Goal: Task Accomplishment & Management: Manage account settings

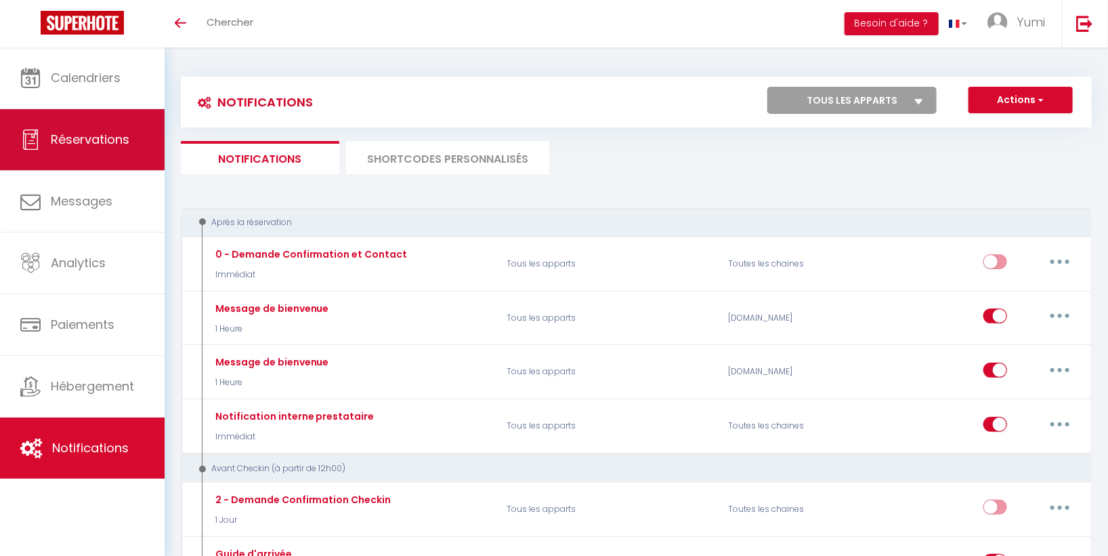
click at [78, 133] on span "Réservations" at bounding box center [90, 139] width 79 height 17
select select "not_cancelled"
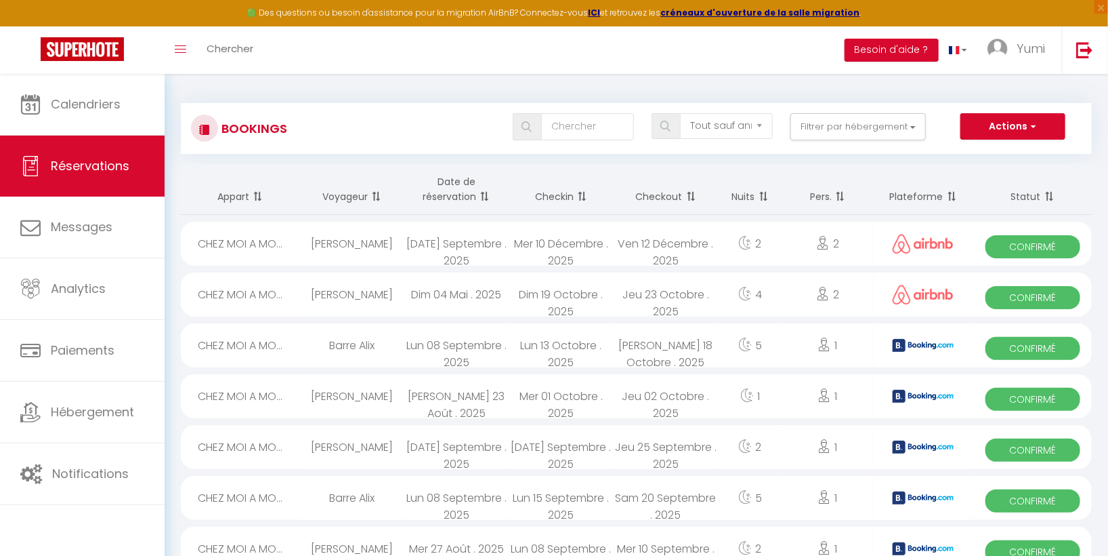
click at [1035, 498] on span "Confirmé" at bounding box center [1033, 500] width 95 height 23
select select "OK"
select select "KO"
select select "0"
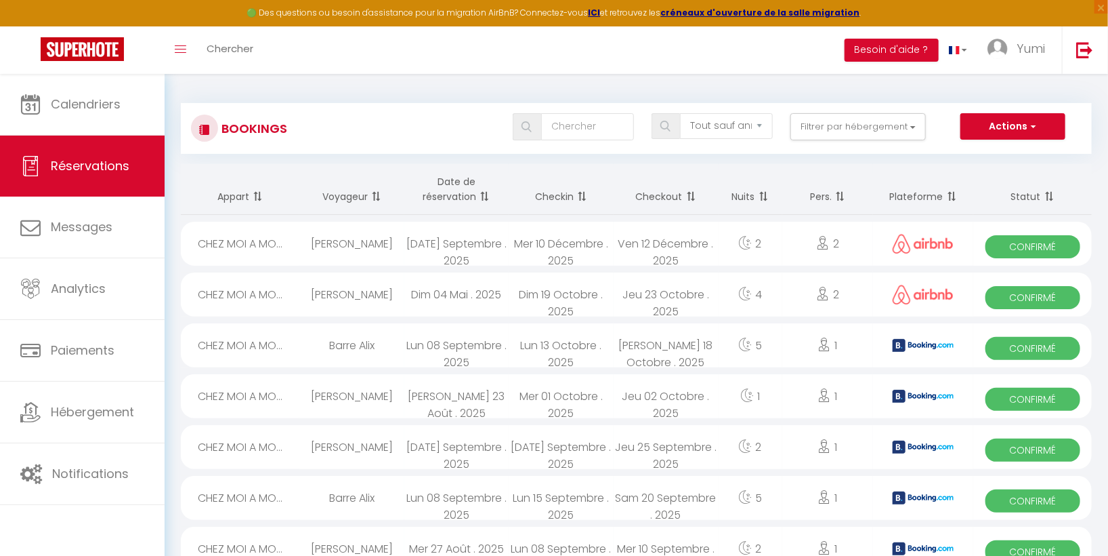
select select "1"
select select
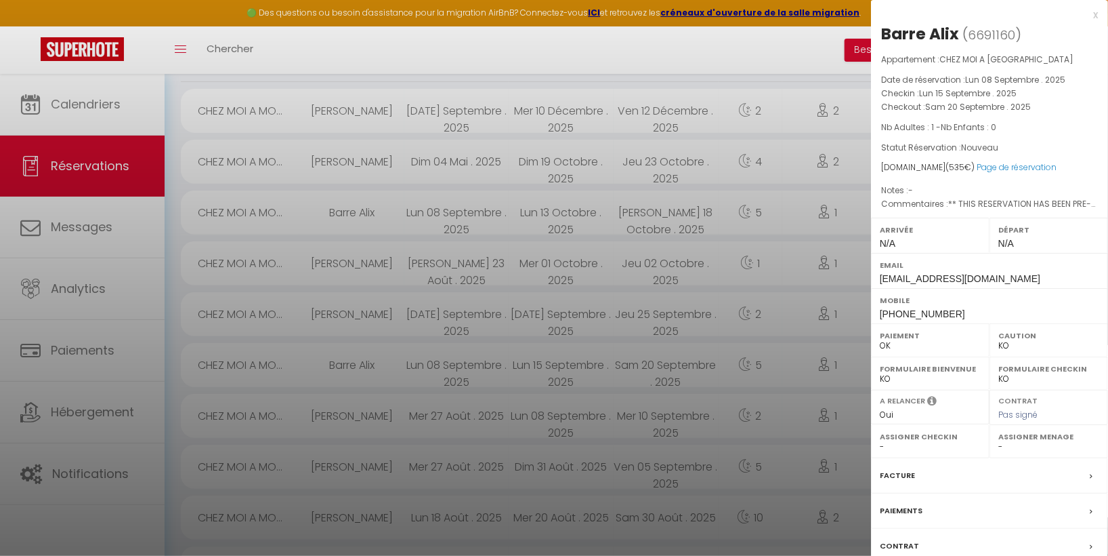
scroll to position [138, 0]
click at [1107, 255] on div "Email balix.351081@guest.booking.com" at bounding box center [989, 270] width 237 height 35
click at [1085, 470] on div "Facture" at bounding box center [989, 475] width 237 height 35
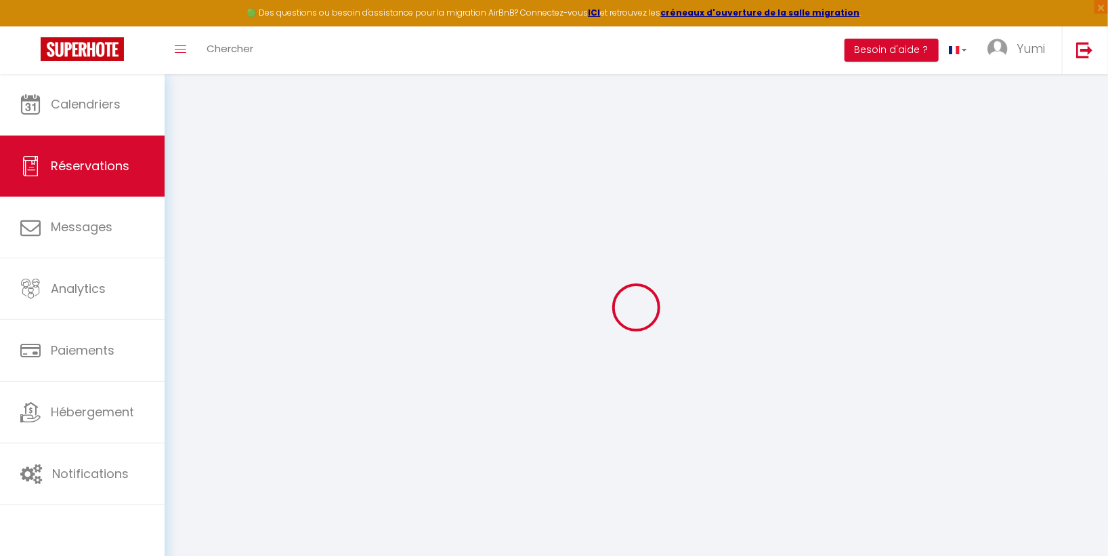
select select "cleaning"
select select "taxes"
select select
checkbox input "false"
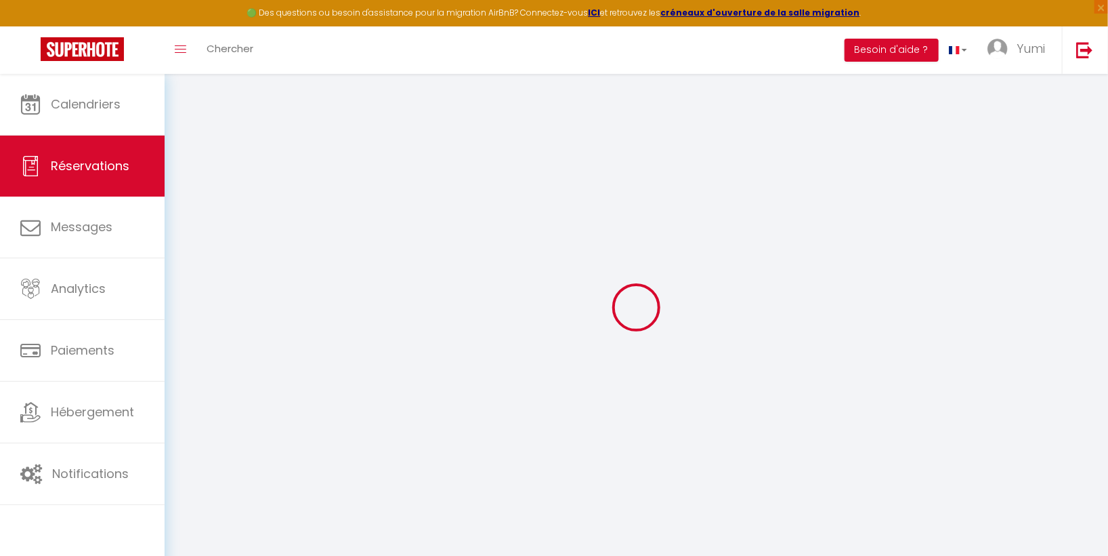
select select
checkbox input "false"
type textarea "** THIS RESERVATION HAS BEEN PRE-PAID ** Reservation has a cancellation grace p…"
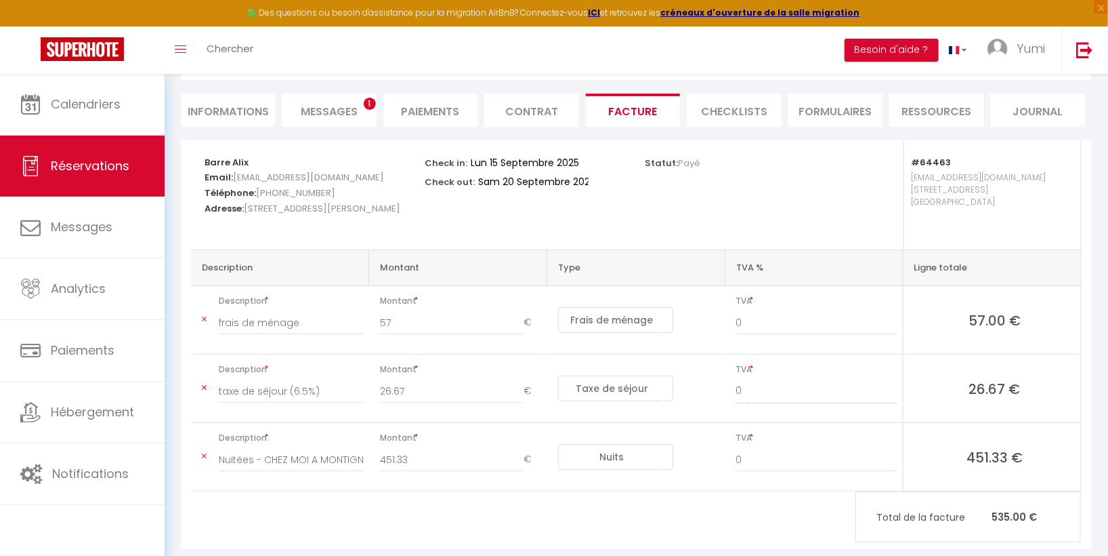
scroll to position [111, 0]
click at [283, 324] on input "frais de ménage" at bounding box center [291, 322] width 145 height 24
click at [321, 324] on input "frais de ménage" at bounding box center [291, 322] width 145 height 24
click at [663, 314] on select "Nuits Frais de ménage Taxe de séjour Autre Frais de service hôte Frais de paiem…" at bounding box center [615, 319] width 115 height 26
click at [789, 177] on div "Statut: Payé" at bounding box center [746, 161] width 203 height 43
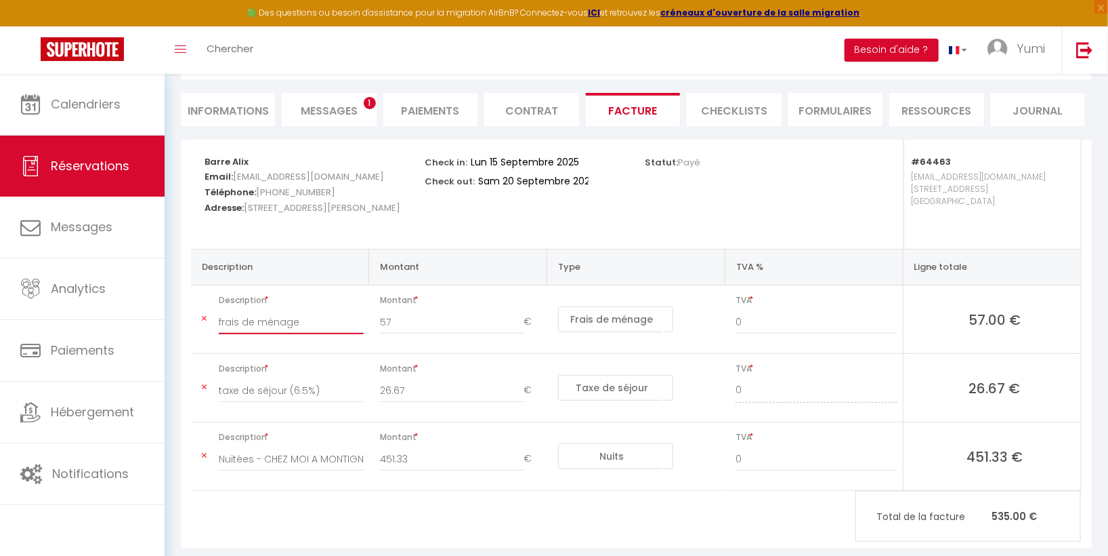
click at [317, 323] on input "frais de ménage" at bounding box center [291, 322] width 145 height 24
drag, startPoint x: 219, startPoint y: 458, endPoint x: 379, endPoint y: 464, distance: 160.7
click at [379, 464] on tr "Description Nuitées - CHEZ MOI A MONTIGNY - Barre Alix Montant 451.33 € Nuits F…" at bounding box center [636, 456] width 890 height 68
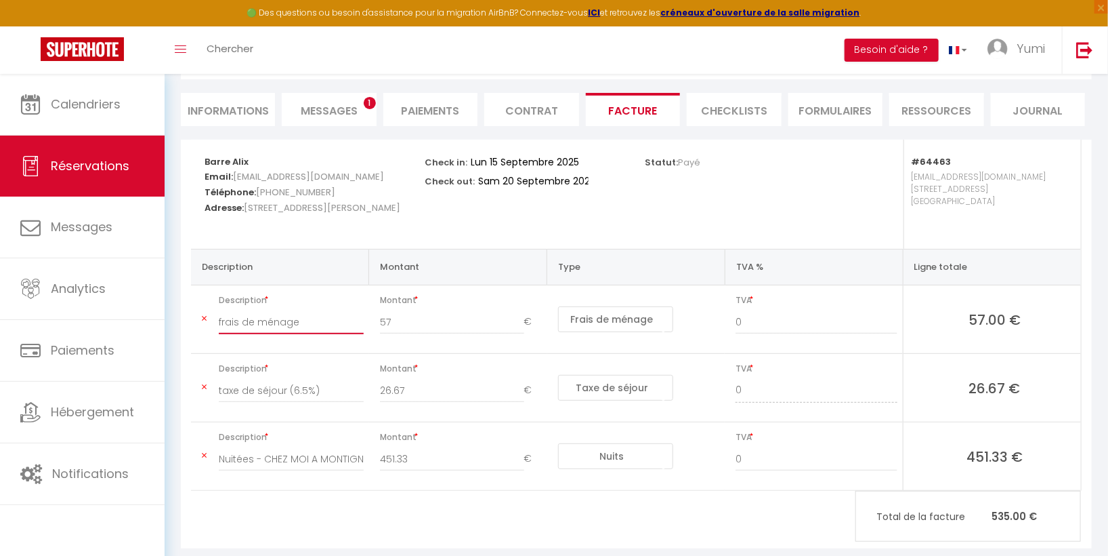
click at [313, 325] on input "frais de ménage" at bounding box center [291, 322] width 145 height 24
type input "f"
paste input "Nuitées - CHEZ MOI A MONTIGNY - Barre Alix"
type input "Nuitées - CHEZ MOI A MONTIGNY - Barre Alix"
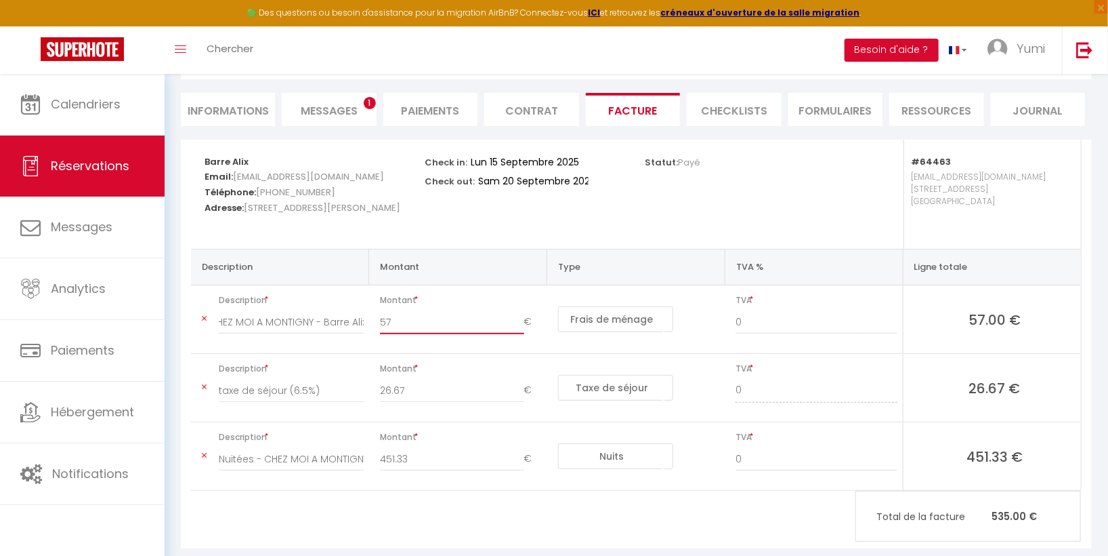
scroll to position [0, 0]
click at [460, 316] on input "57" at bounding box center [452, 322] width 144 height 24
type input "5"
type input "451.33"
click at [643, 315] on select "Nuits Frais de ménage Taxe de séjour Autre Frais de service hôte Frais de paiem…" at bounding box center [615, 319] width 115 height 26
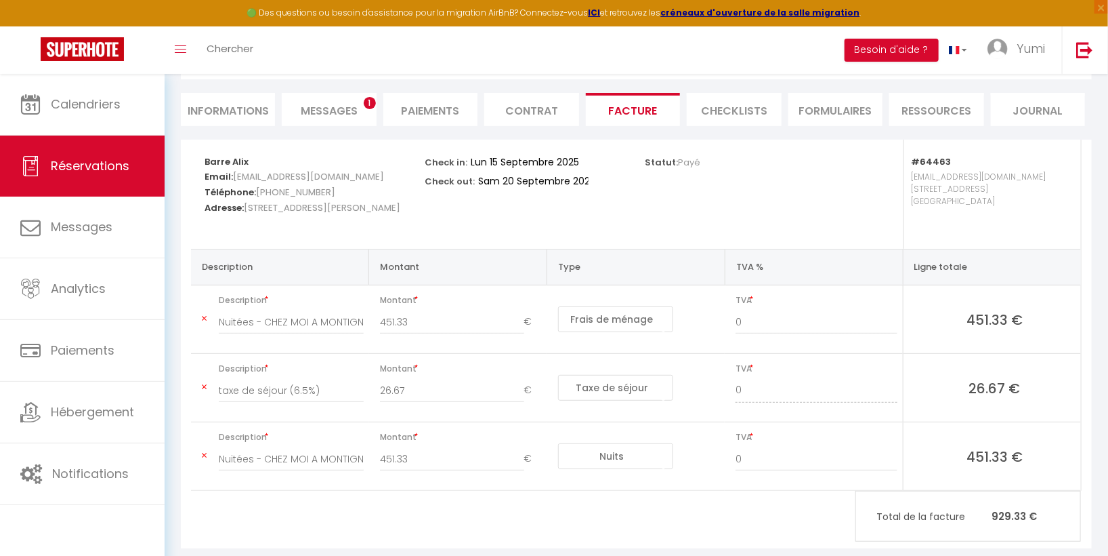
select select "nights"
click at [558, 306] on select "Nuits Frais de ménage Taxe de séjour Autre Frais de service hôte Frais de paiem…" at bounding box center [615, 319] width 115 height 26
click at [364, 455] on div "Nuitées - CHEZ MOI A MONTIGNY - Barre Alix" at bounding box center [291, 466] width 163 height 38
drag, startPoint x: 220, startPoint y: 458, endPoint x: 379, endPoint y: 463, distance: 158.6
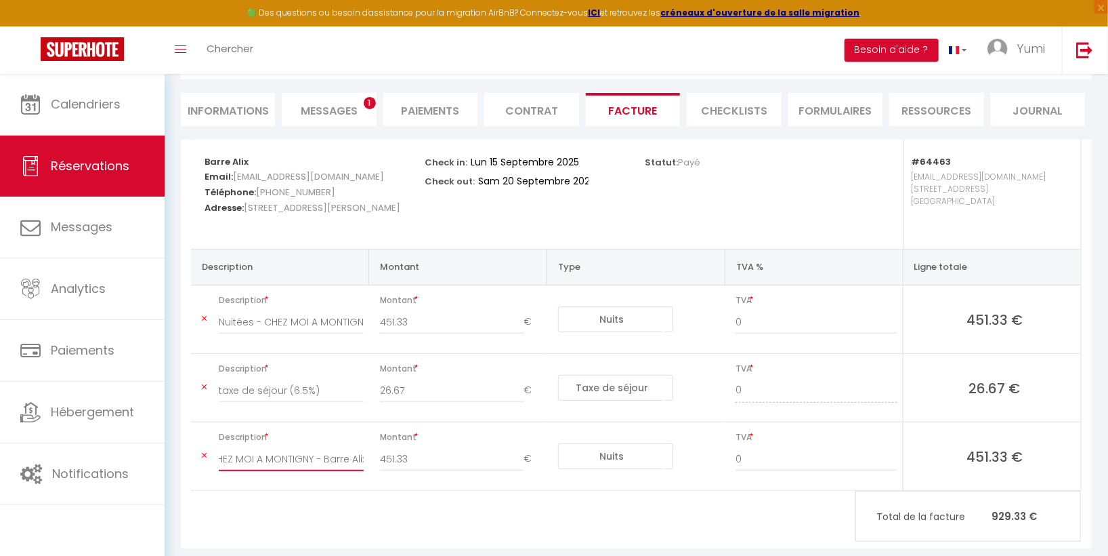
click at [379, 463] on tr "Description Nuitées - CHEZ MOI A MONTIGNY - Barre Alix Montant 451.33 € Nuits F…" at bounding box center [636, 456] width 890 height 68
type input "Taxe de séjour (6,5%)"
click at [434, 455] on input "451.33" at bounding box center [452, 459] width 144 height 24
type input "4"
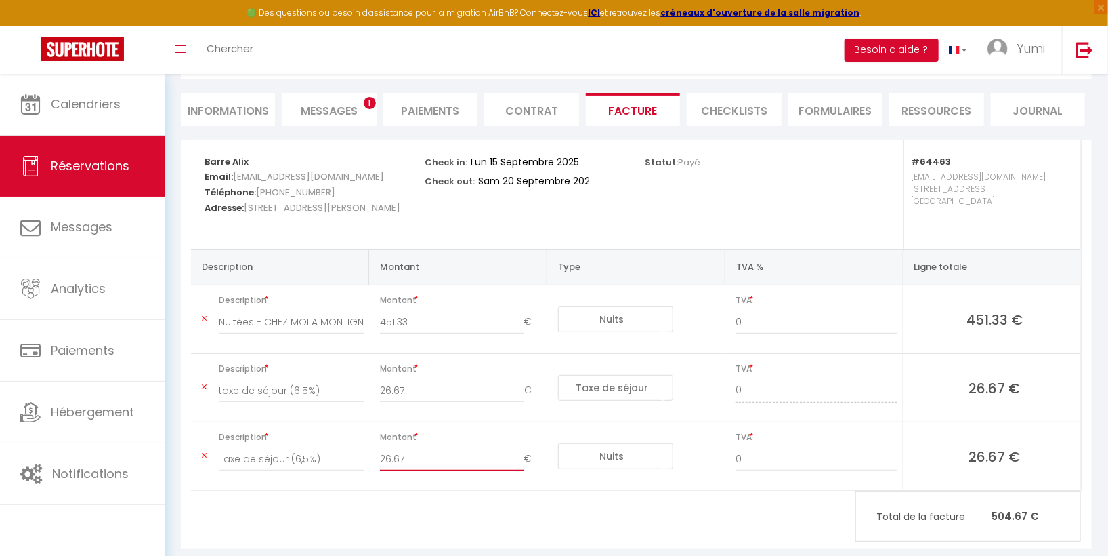
type input "26.67"
click at [634, 453] on select "Nuits Frais de ménage Taxe de séjour Autre Frais de service hôte Frais de paiem…" at bounding box center [615, 456] width 115 height 26
select select "taxes"
click at [558, 443] on select "Nuits Frais de ménage Taxe de séjour Autre Frais de service hôte Frais de paiem…" at bounding box center [615, 456] width 115 height 26
click at [327, 393] on input "taxe de séjour (6.5%)" at bounding box center [291, 390] width 145 height 24
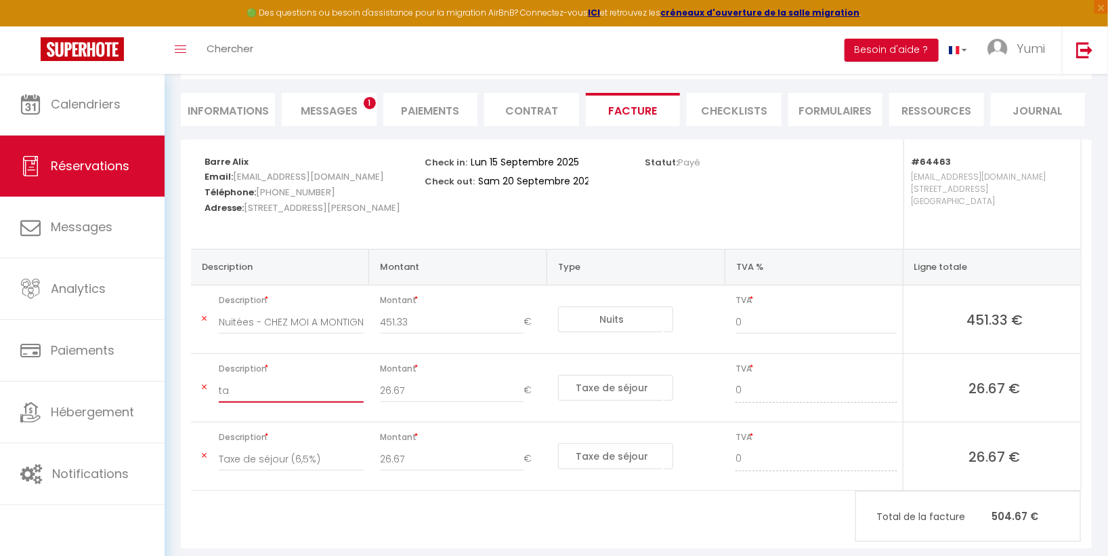
type input "t"
type input "Frais de ménage"
click at [428, 390] on input "26.67" at bounding box center [452, 390] width 144 height 24
type input "2"
type input "57"
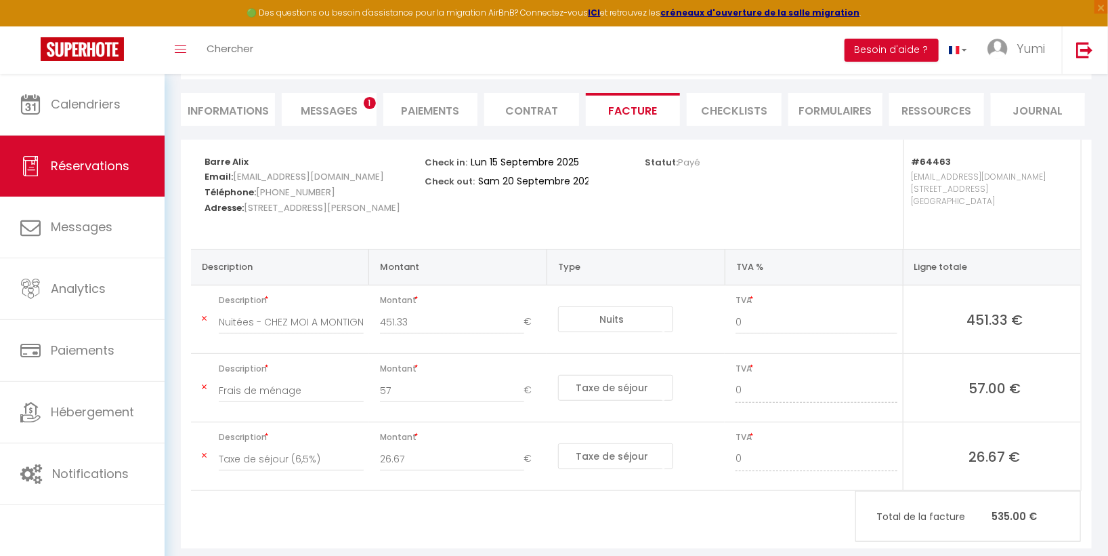
click at [614, 387] on select "Nuits Frais de ménage Taxe de séjour Autre Frais de service hôte Frais de paiem…" at bounding box center [615, 388] width 115 height 26
select select "cleaning"
click at [558, 375] on select "Nuits Frais de ménage Taxe de séjour Autre Frais de service hôte Frais de paiem…" at bounding box center [615, 388] width 115 height 26
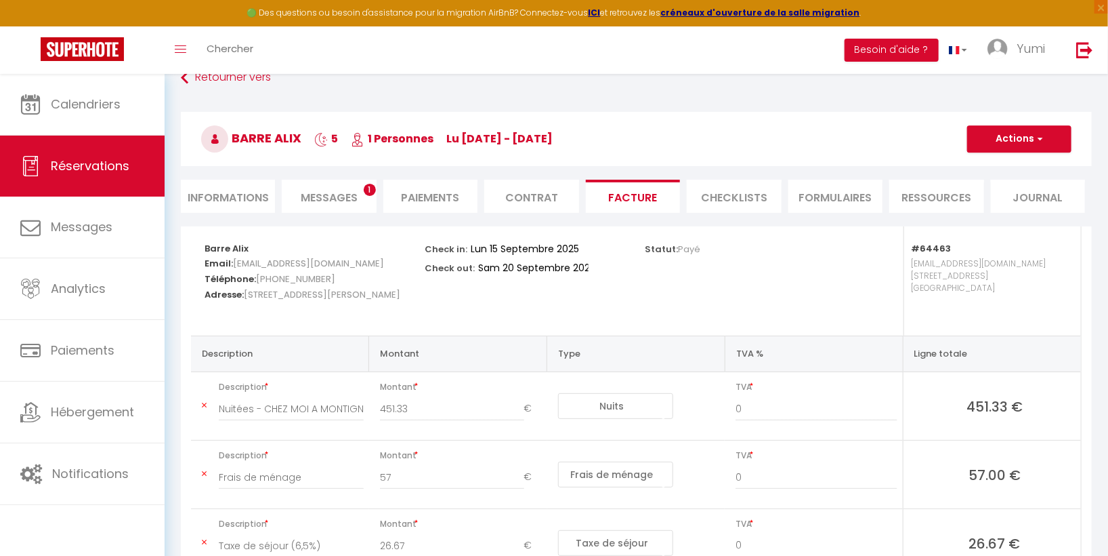
scroll to position [16, 0]
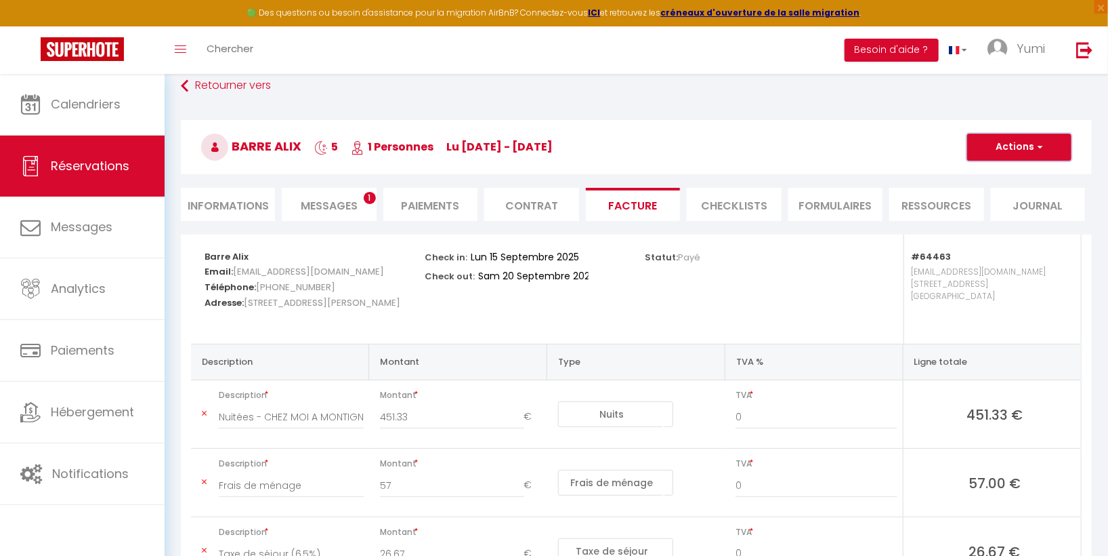
click at [1017, 144] on button "Actions" at bounding box center [1020, 146] width 104 height 27
click at [1005, 175] on link "Enregistrer" at bounding box center [1010, 177] width 114 height 18
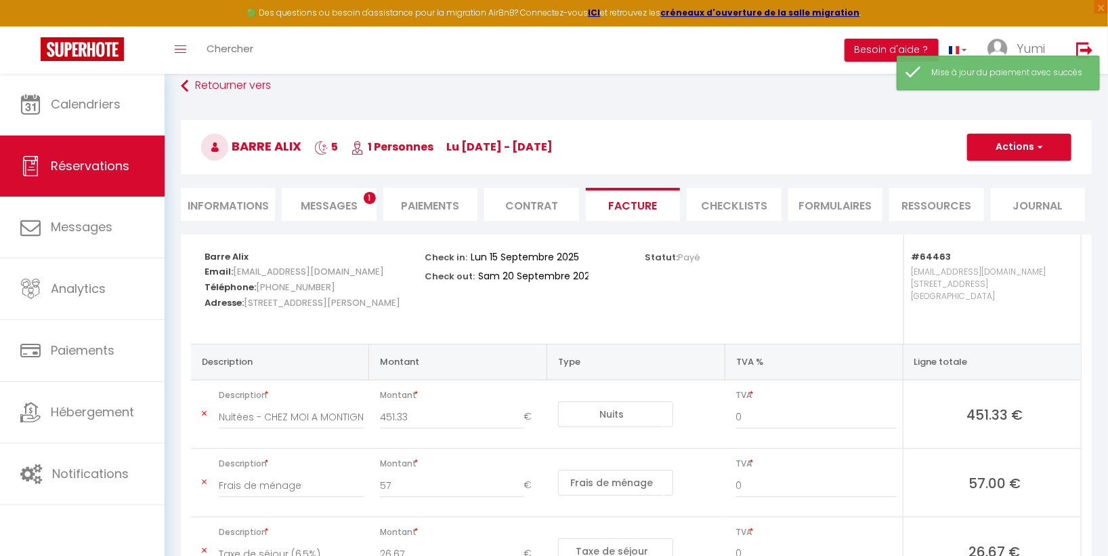
type input "Frais de ménage"
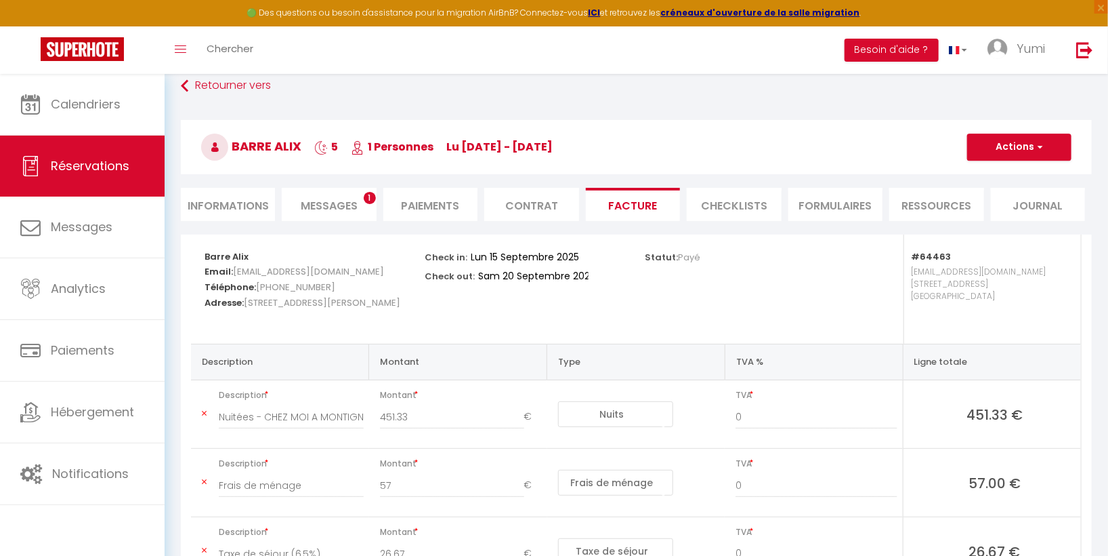
click at [334, 200] on span "Messages" at bounding box center [329, 206] width 57 height 16
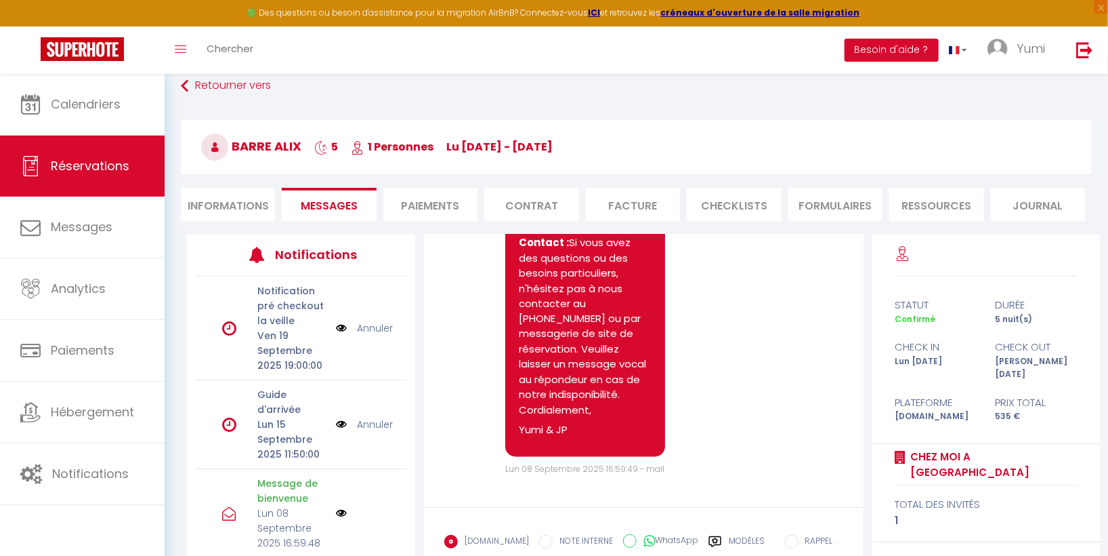
scroll to position [372, 0]
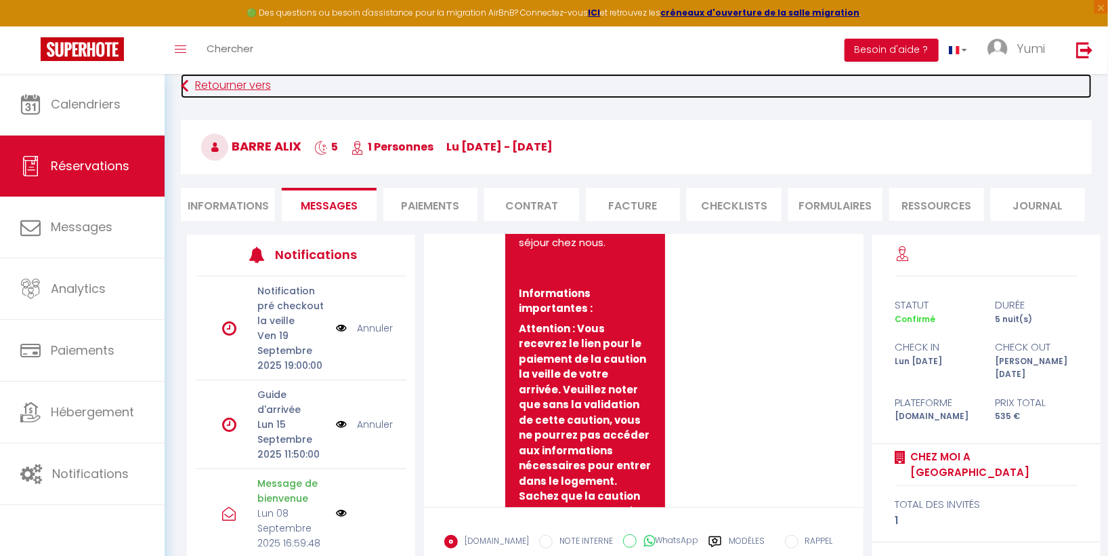
click at [188, 84] on icon at bounding box center [184, 86] width 7 height 24
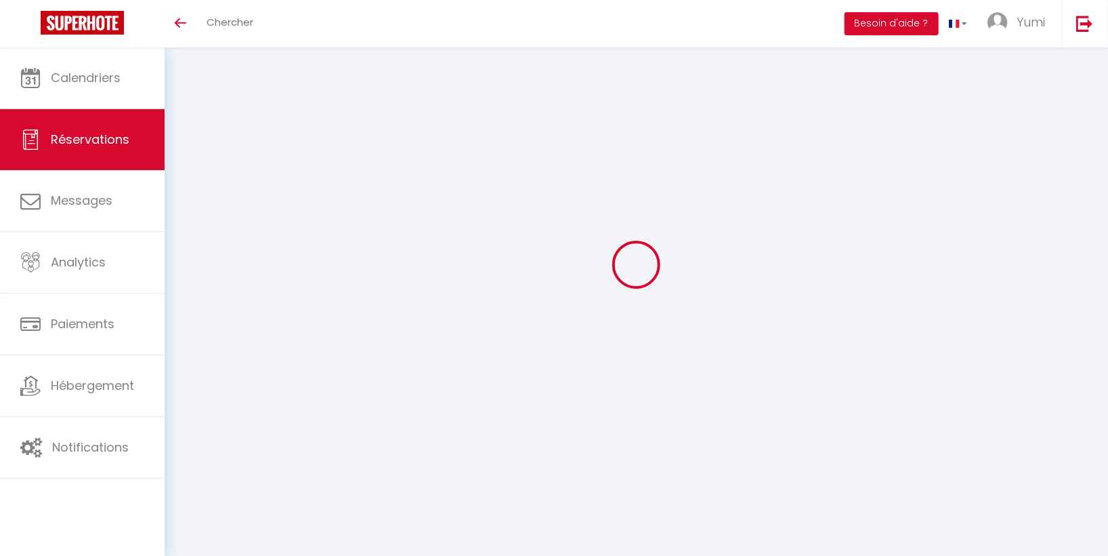
select select "cleaning"
select select "taxes"
select select
checkbox input "false"
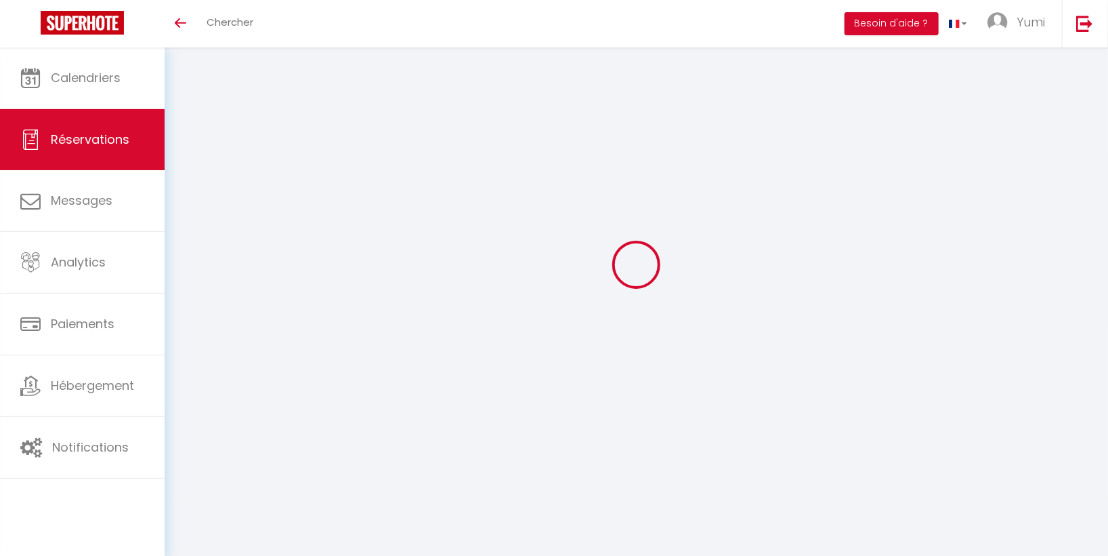
select select
checkbox input "false"
type textarea "** THIS RESERVATION HAS BEEN PRE-PAID ** Reservation has a cancellation grace p…"
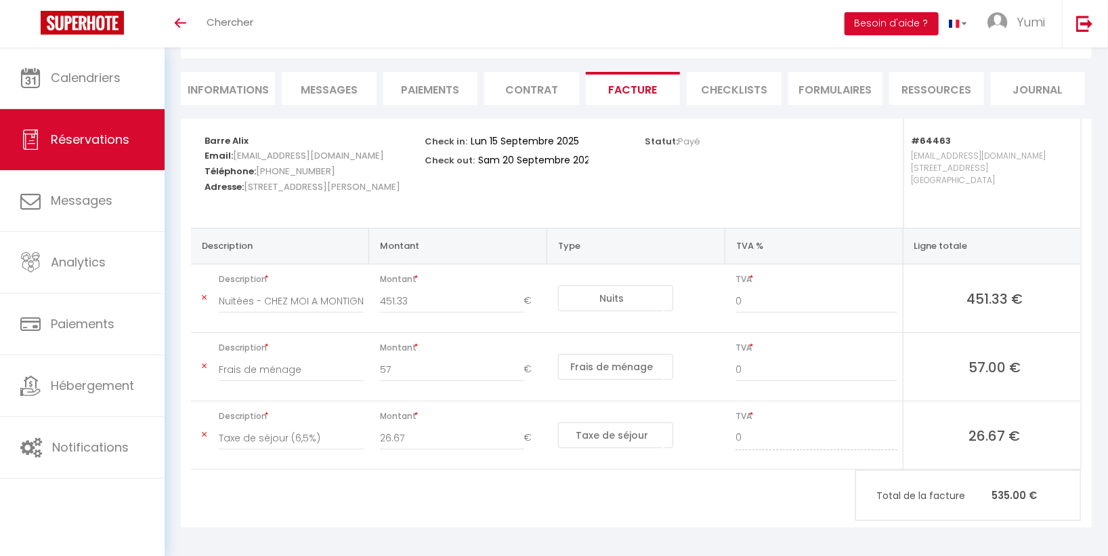
scroll to position [109, 0]
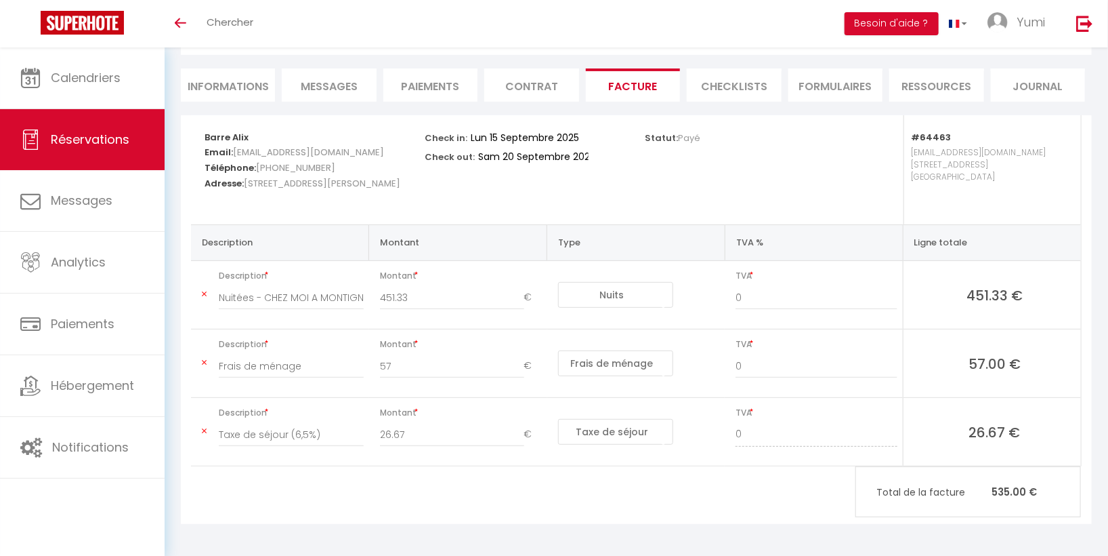
click at [98, 142] on span "Réservations" at bounding box center [90, 139] width 79 height 17
select select "not_cancelled"
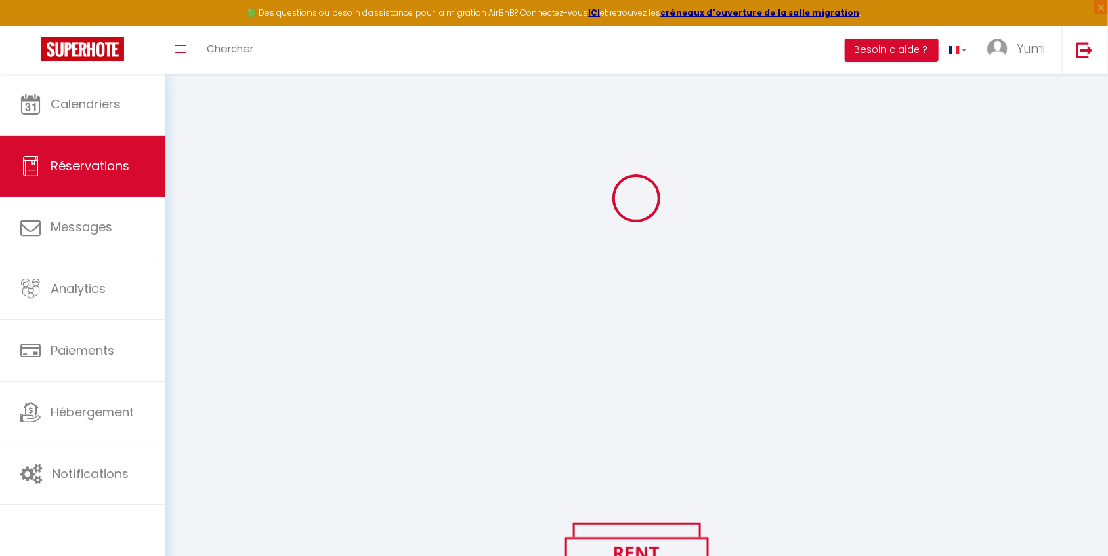
scroll to position [136, 0]
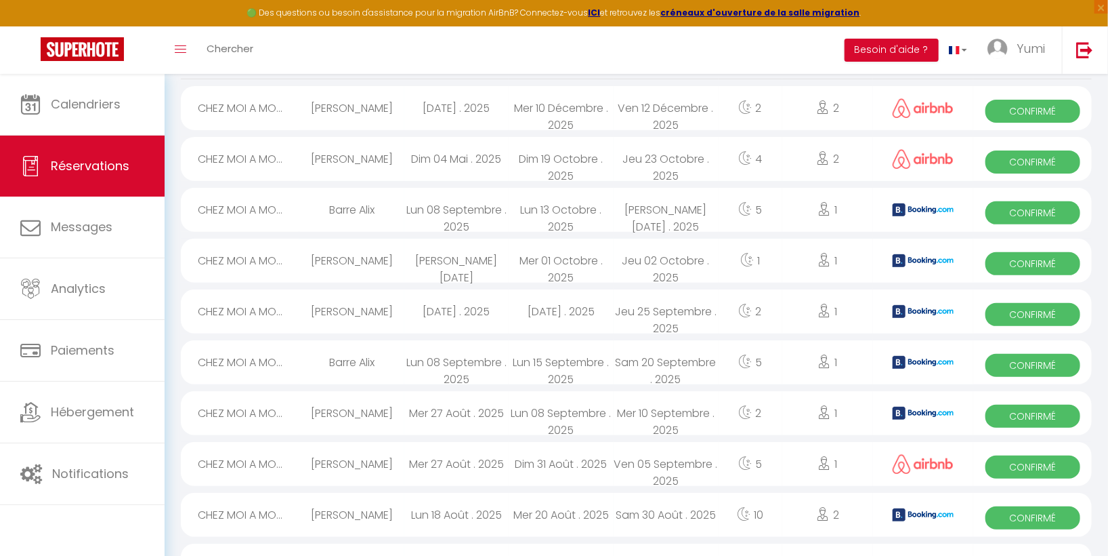
click at [1035, 212] on span "Confirmé" at bounding box center [1033, 212] width 95 height 23
select select "OK"
select select "KO"
select select "0"
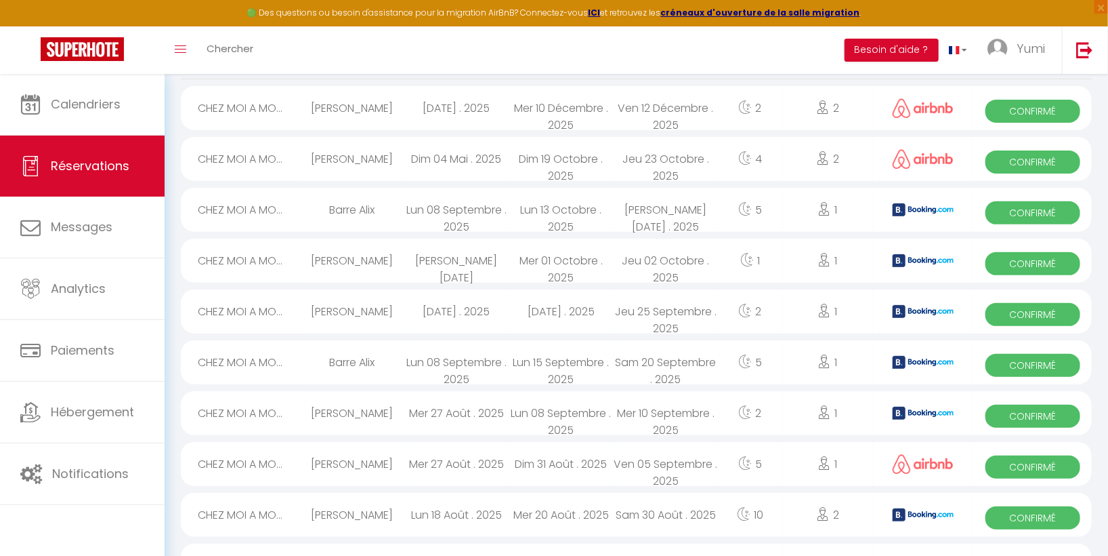
select select "1"
select select
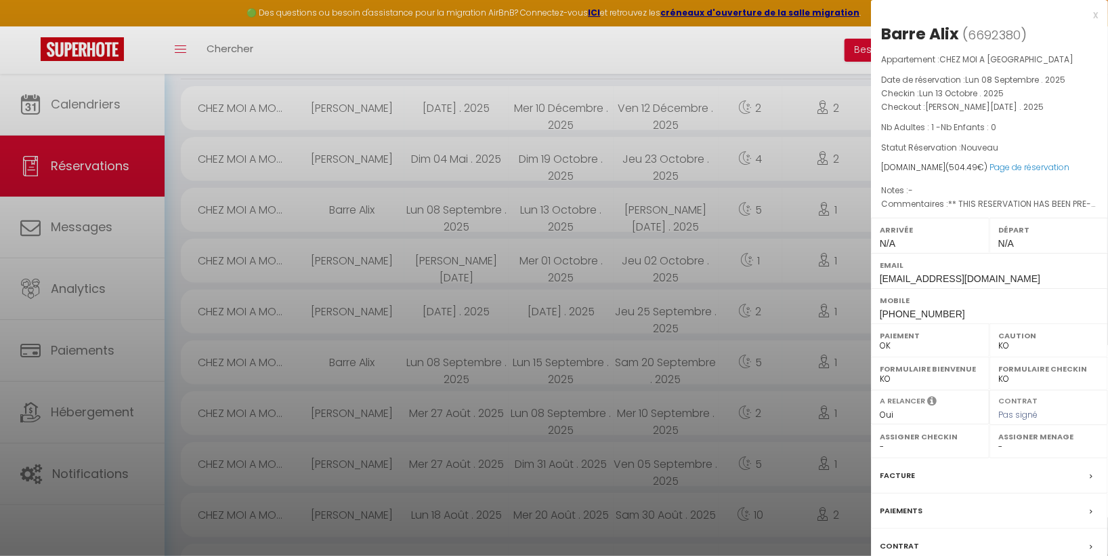
click at [850, 197] on div at bounding box center [554, 278] width 1108 height 556
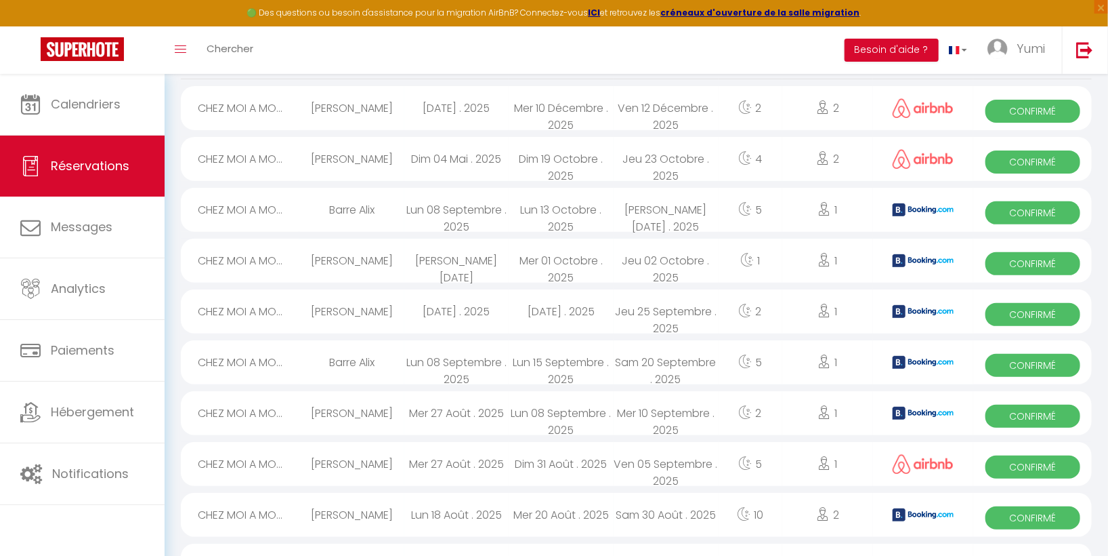
click at [998, 211] on span "Confirmé" at bounding box center [1033, 212] width 95 height 23
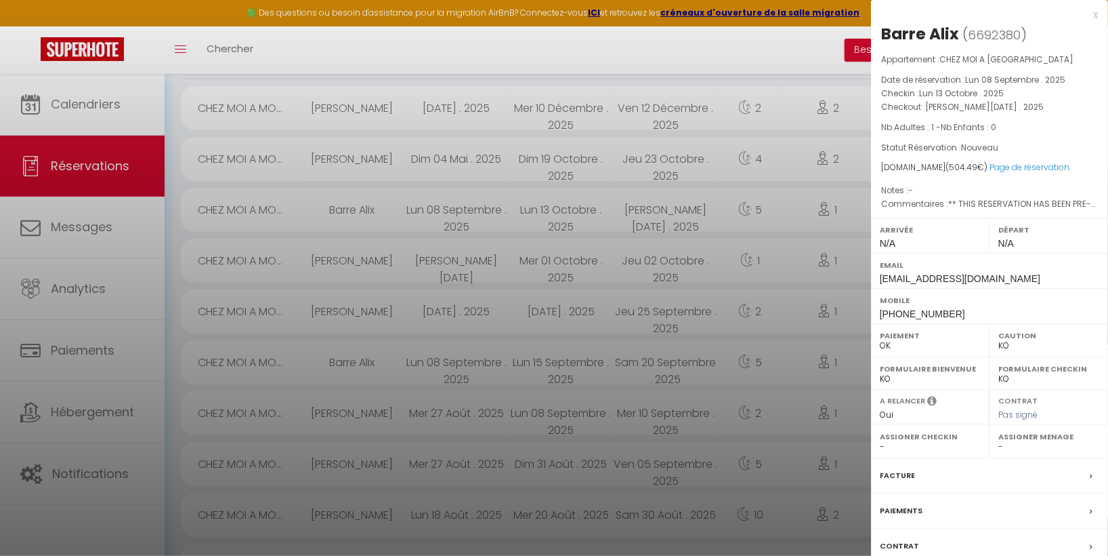
click at [818, 213] on div at bounding box center [554, 278] width 1108 height 556
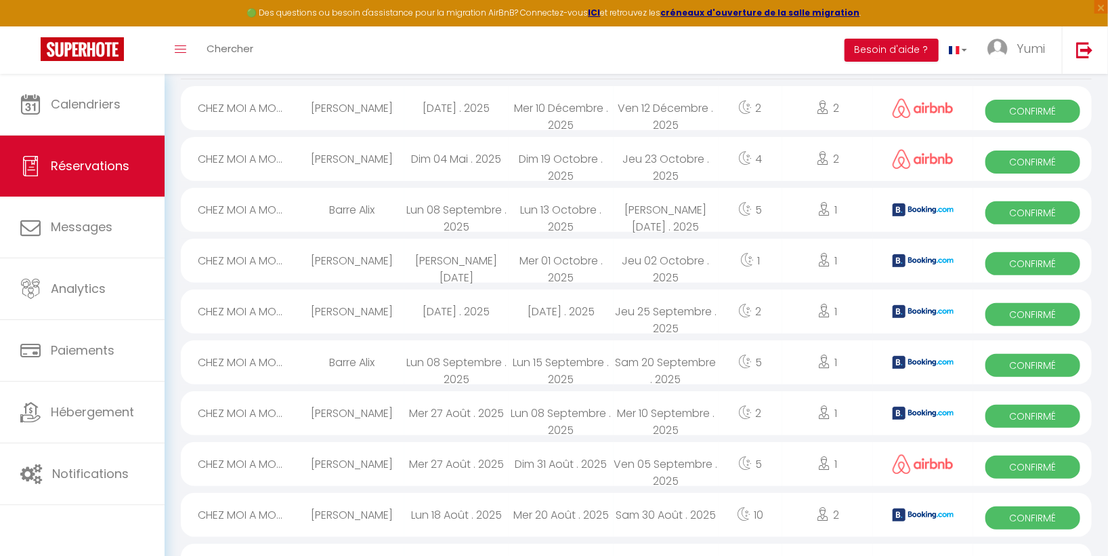
click at [1064, 205] on span "Confirmé" at bounding box center [1033, 212] width 95 height 23
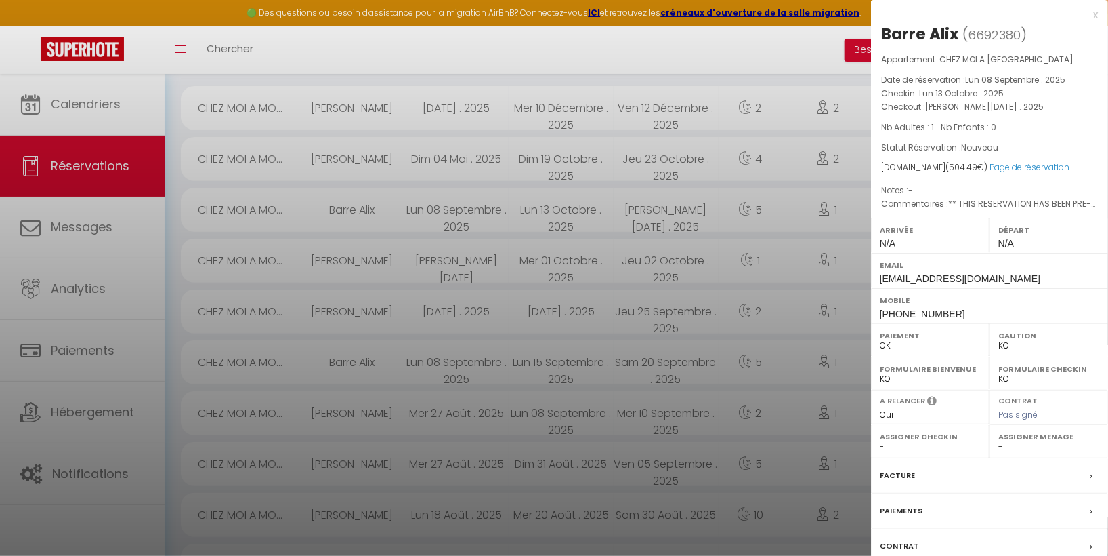
click at [1082, 472] on div "Facture" at bounding box center [989, 475] width 237 height 35
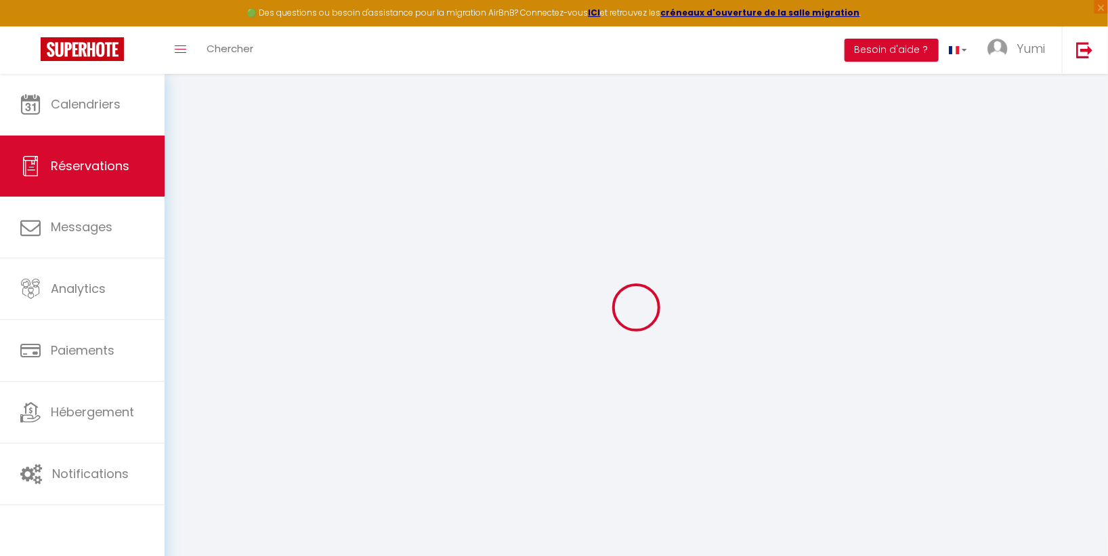
select select "cleaning"
select select "taxes"
select select
checkbox input "false"
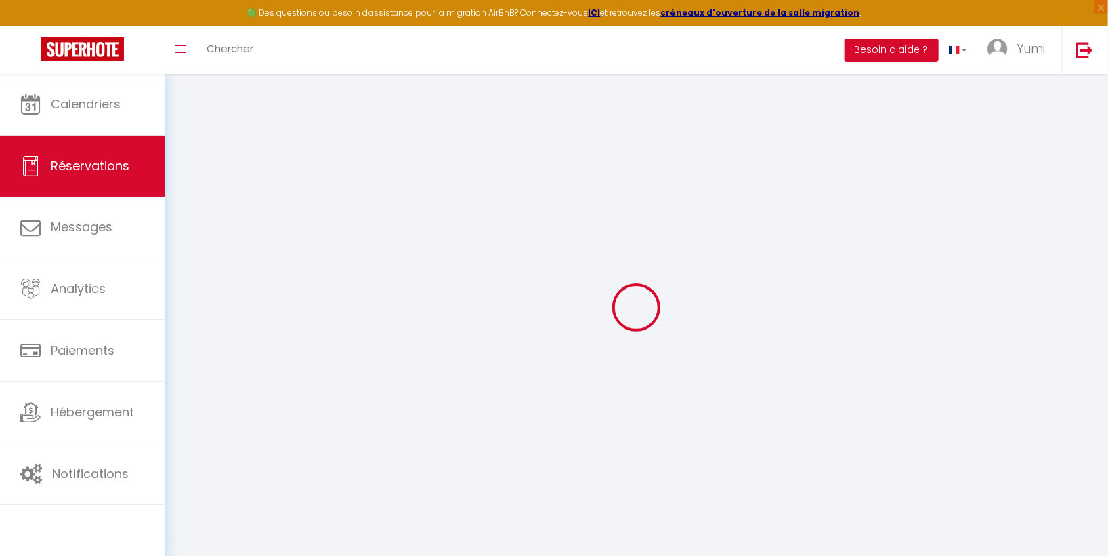
type textarea "** THIS RESERVATION HAS BEEN PRE-PAID ** BOOKING NOTE : Payment charge is EUR 7…"
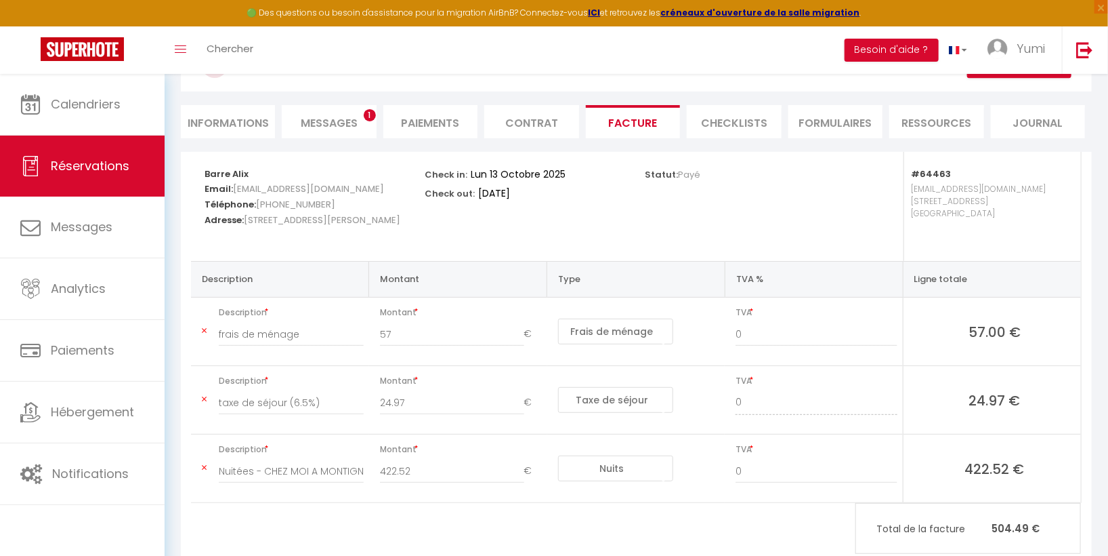
scroll to position [102, 0]
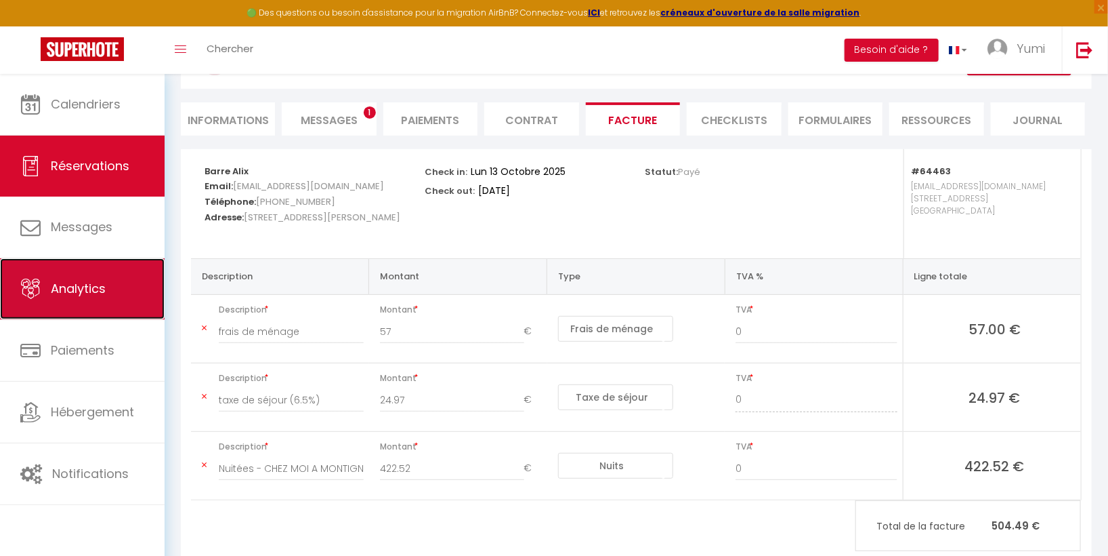
click at [107, 301] on link "Analytics" at bounding box center [82, 288] width 165 height 61
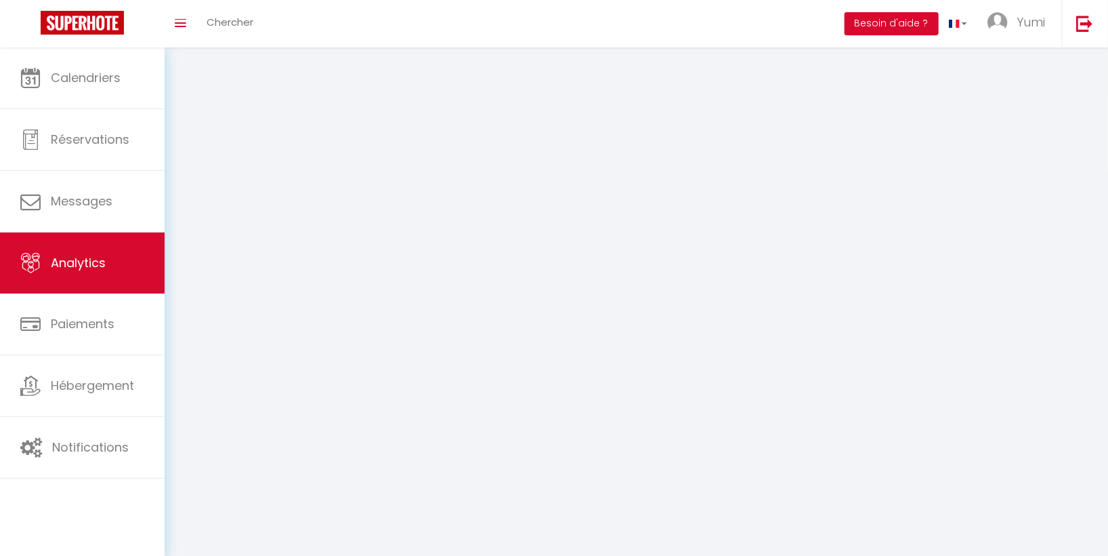
select select "2025"
select select "9"
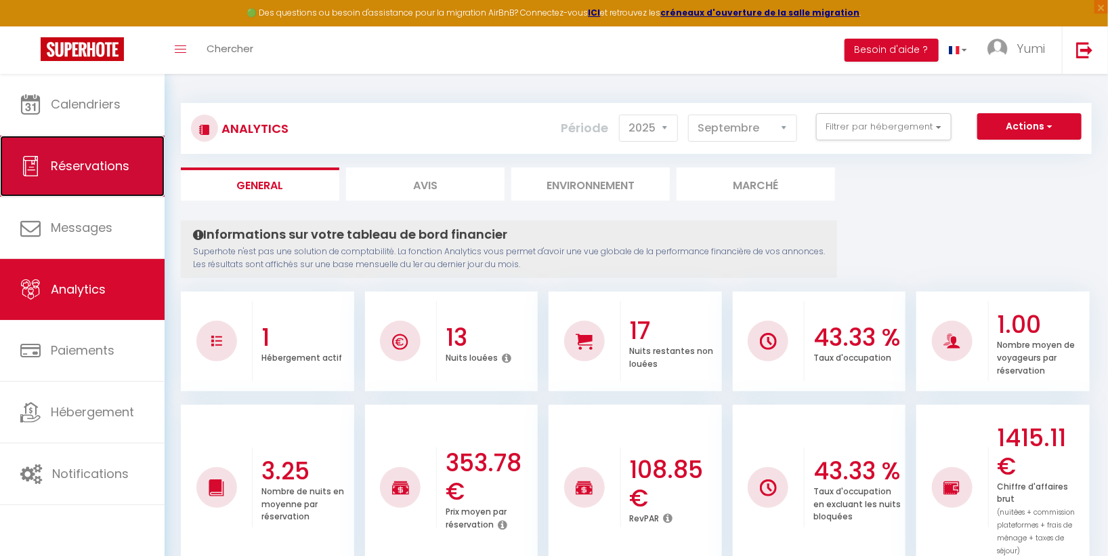
click at [104, 169] on span "Réservations" at bounding box center [90, 165] width 79 height 17
select select "not_cancelled"
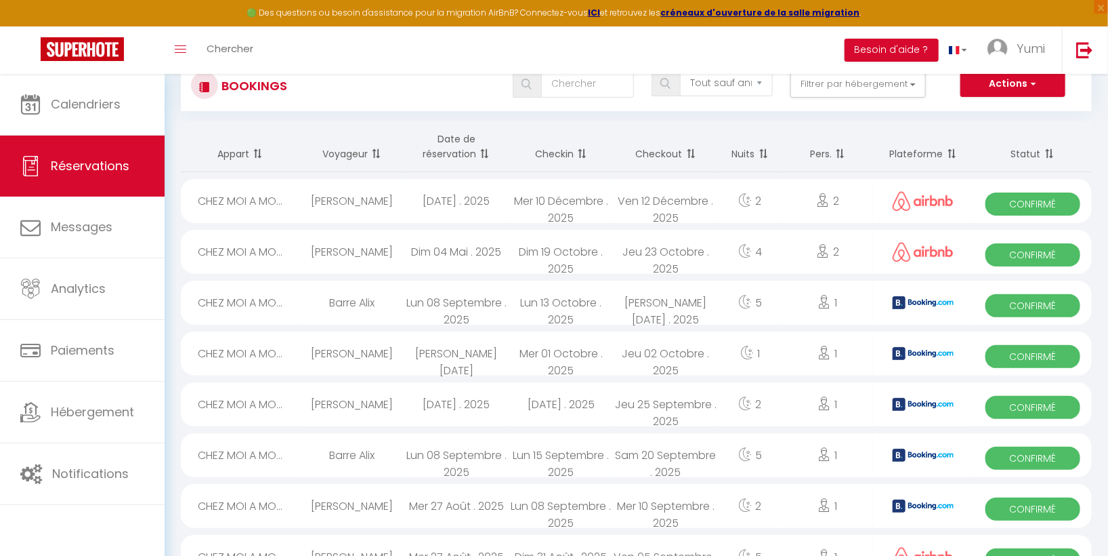
scroll to position [47, 0]
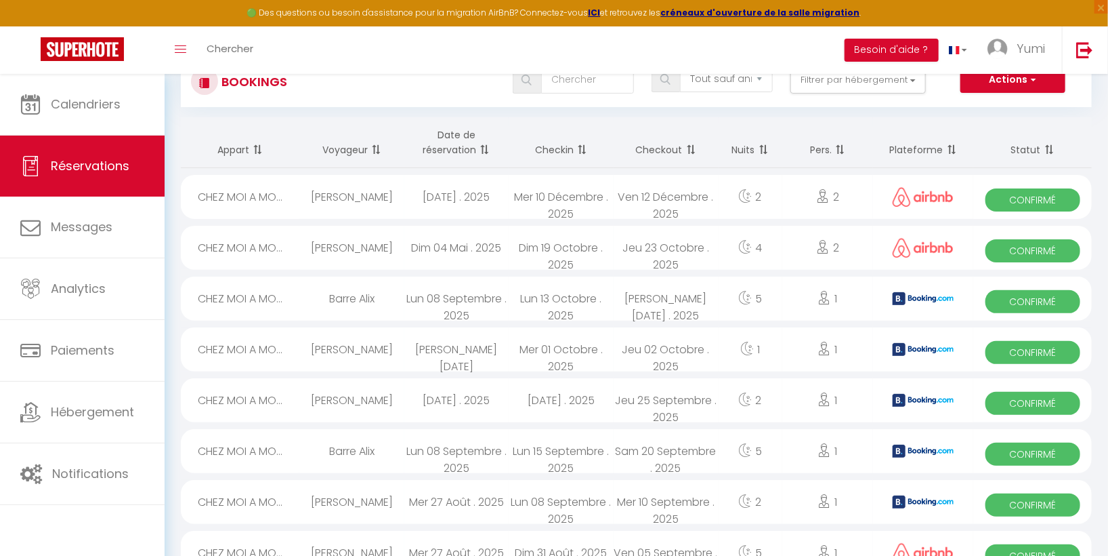
click at [1021, 301] on span "Confirmé" at bounding box center [1033, 301] width 95 height 23
select select "OK"
select select "KO"
select select "0"
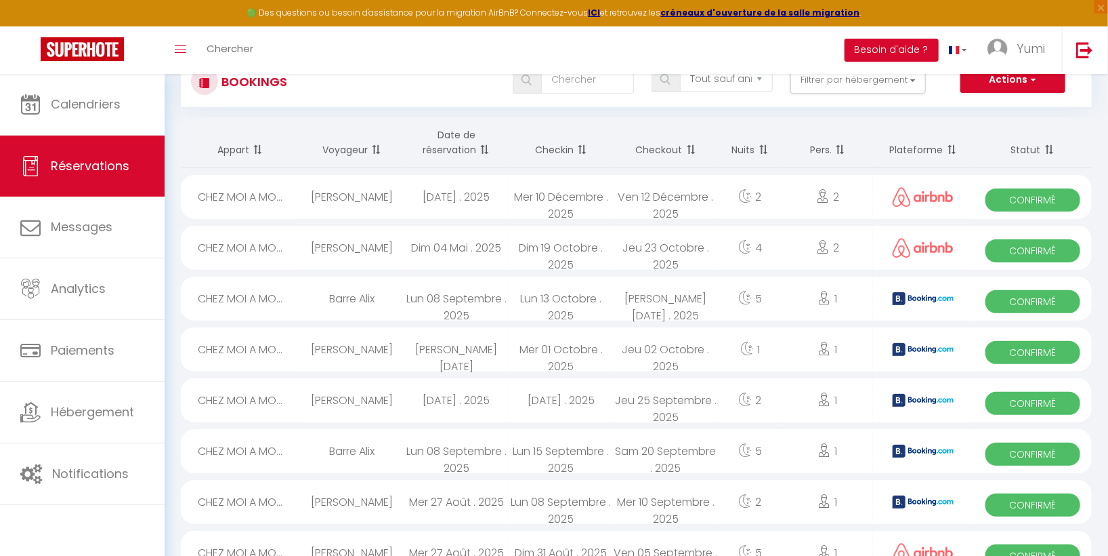
select select "1"
select select
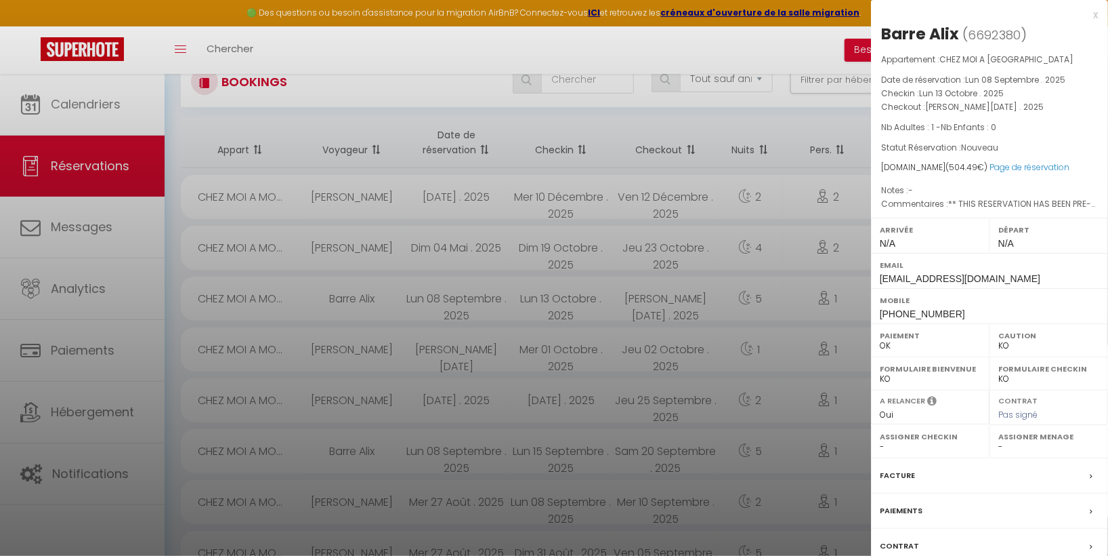
click at [1087, 469] on div "Facture" at bounding box center [989, 475] width 237 height 35
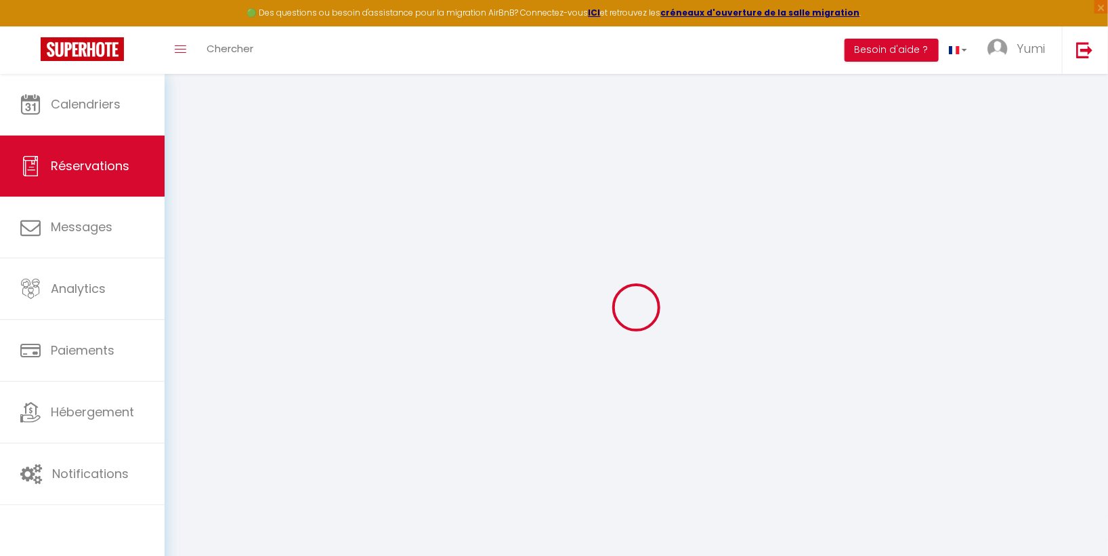
select select "cleaning"
select select "taxes"
select select
checkbox input "false"
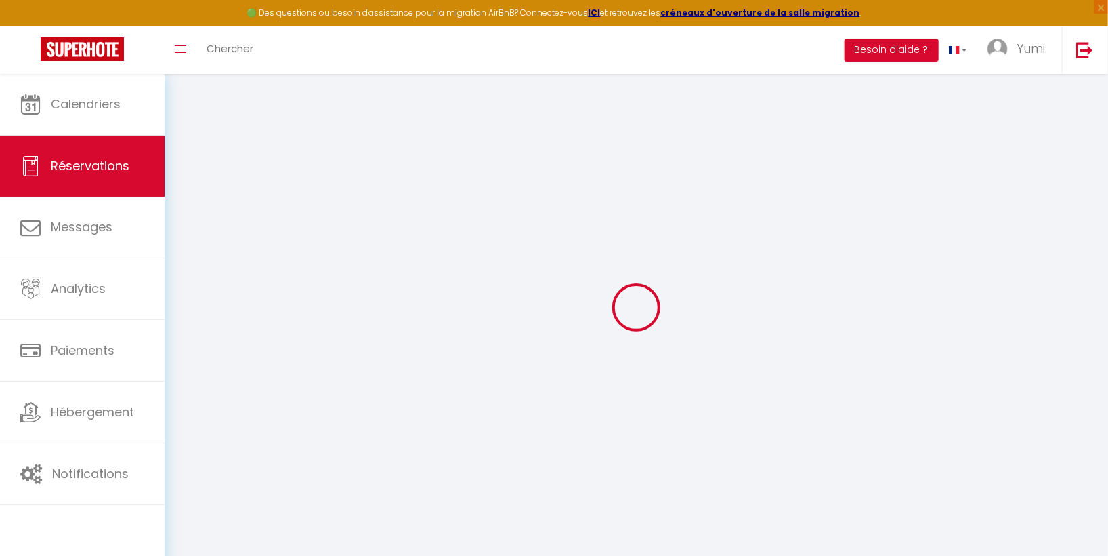
type textarea "** THIS RESERVATION HAS BEEN PRE-PAID ** BOOKING NOTE : Payment charge is EUR 7…"
select select
checkbox input "false"
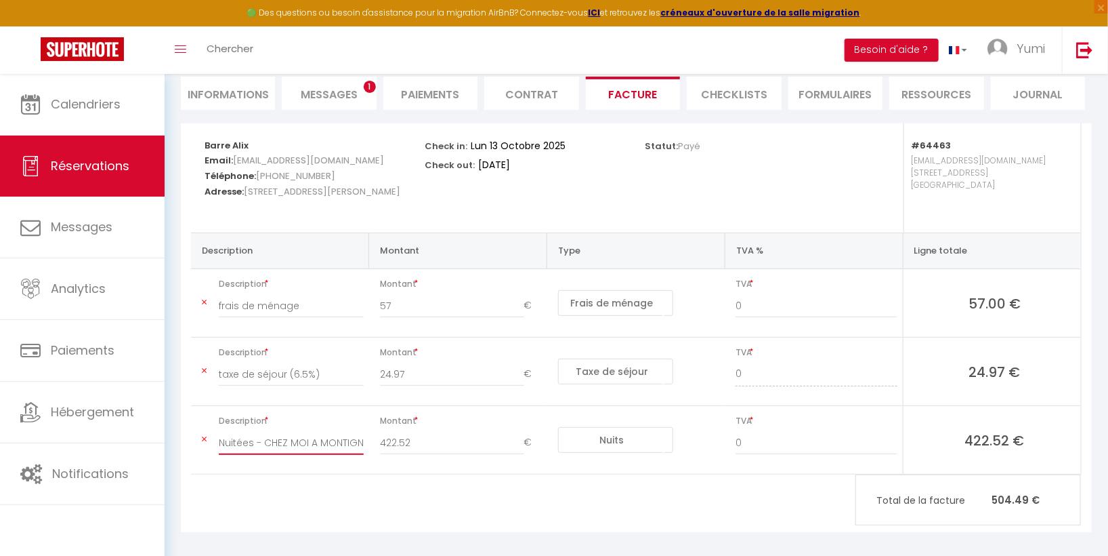
scroll to position [0, 55]
drag, startPoint x: 220, startPoint y: 438, endPoint x: 390, endPoint y: 443, distance: 170.2
click at [390, 443] on tr "Description Nuitées - CHEZ MOI A MONTIGNY - Barre Alix Montant 422.52 € Nuits F…" at bounding box center [636, 440] width 890 height 68
drag, startPoint x: 310, startPoint y: 311, endPoint x: 296, endPoint y: 306, distance: 15.0
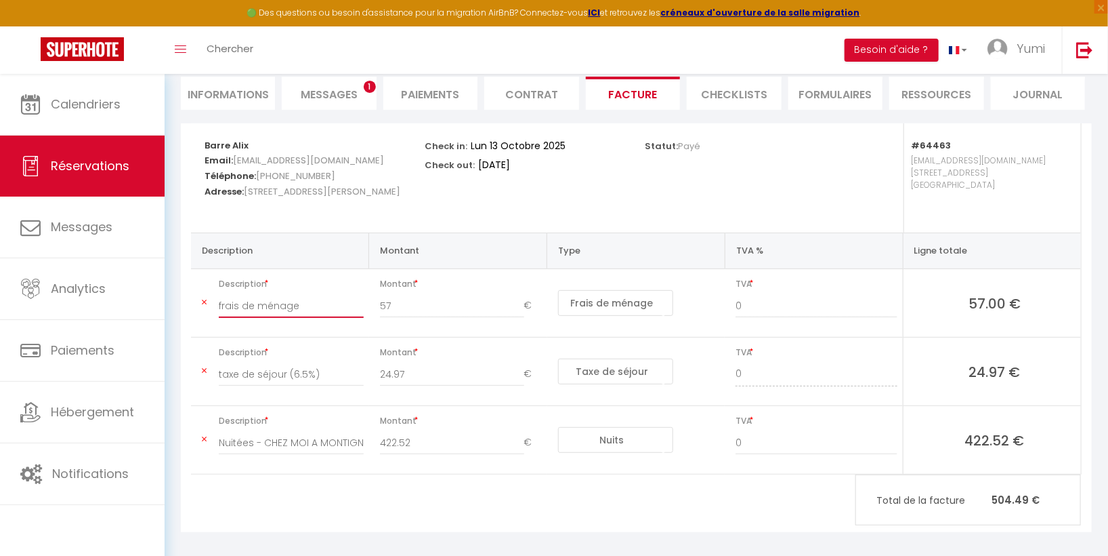
click at [296, 306] on input "frais de ménage" at bounding box center [291, 305] width 145 height 24
type input "f"
paste input "Nuitées - CHEZ MOI A MONTIGNY - Barre Alix"
type input "Nuitées - CHEZ MOI A MONTIGNY - Barre Alix"
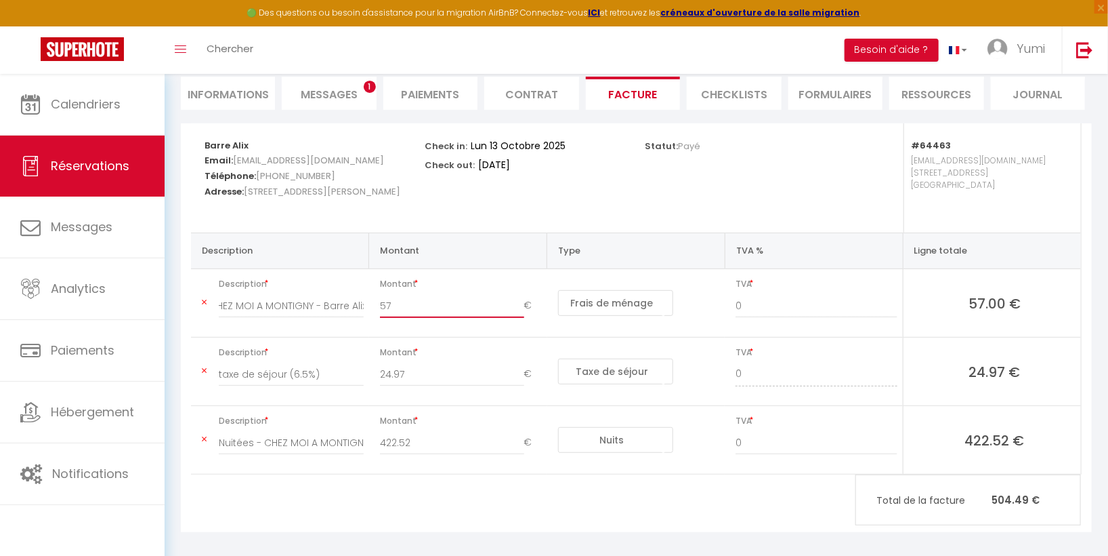
scroll to position [0, 0]
click at [407, 308] on input "57" at bounding box center [452, 305] width 144 height 24
type input "5"
type input "422.52"
click at [622, 297] on select "Nuits Frais de ménage Taxe de séjour Autre Frais de service hôte Frais de paiem…" at bounding box center [615, 303] width 115 height 26
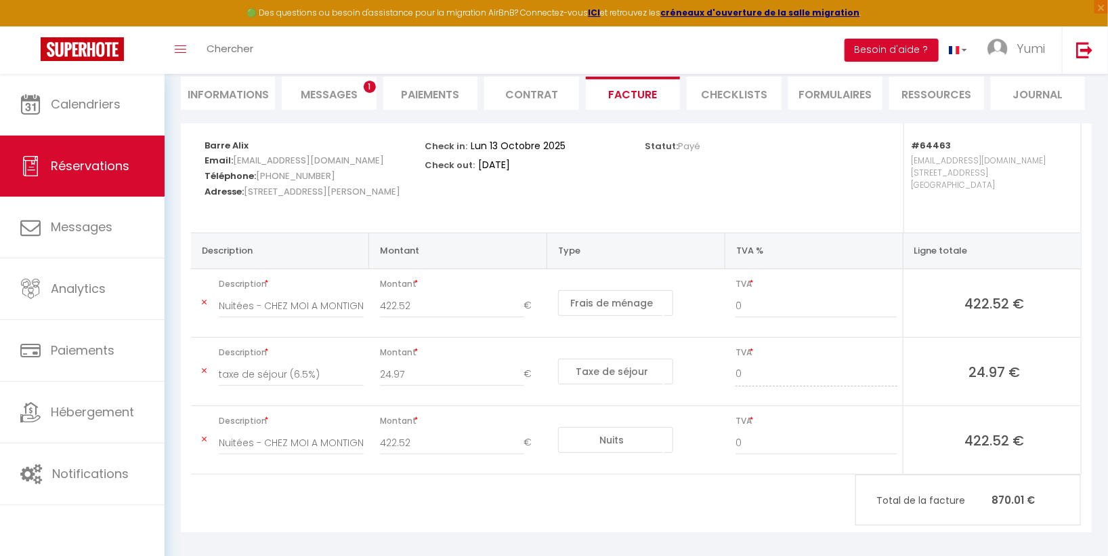
select select "nights"
click at [558, 290] on select "Nuits Frais de ménage Taxe de séjour Autre Frais de service hôte Frais de paiem…" at bounding box center [615, 303] width 115 height 26
drag, startPoint x: 363, startPoint y: 442, endPoint x: 185, endPoint y: 438, distance: 178.3
click at [185, 438] on div "Description Montant Type TVA % Ligne totale Description Nuitées - CHEZ MOI A MO…" at bounding box center [636, 353] width 908 height 242
type input "Y - Barre Alix"
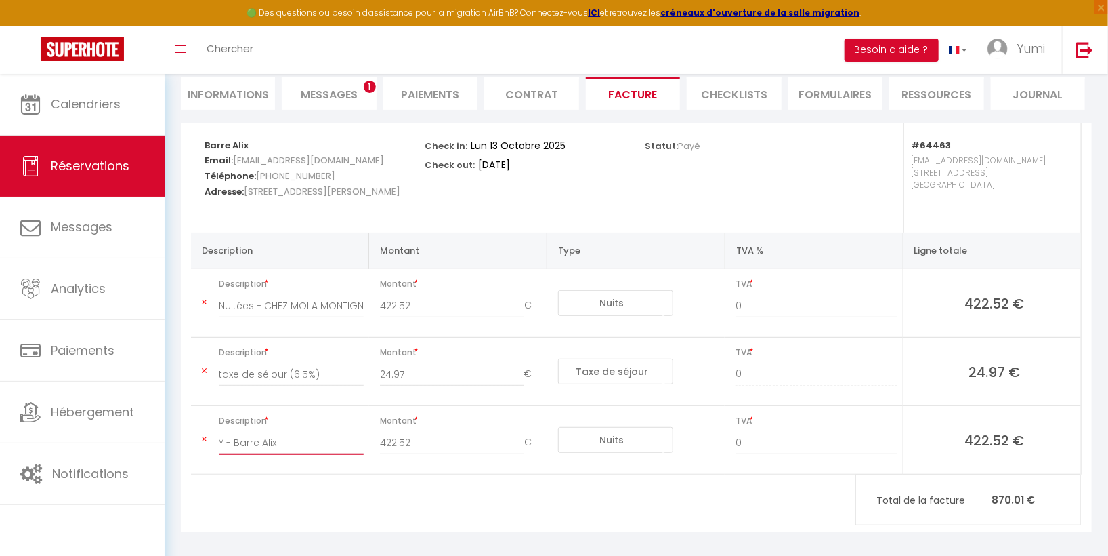
drag, startPoint x: 287, startPoint y: 442, endPoint x: 201, endPoint y: 444, distance: 86.8
click at [201, 444] on td "Description Y - Barre Alix" at bounding box center [280, 440] width 178 height 68
type input "taxe de séjour (6,5%)"
click at [428, 449] on input "422.52" at bounding box center [452, 442] width 144 height 24
type input "4"
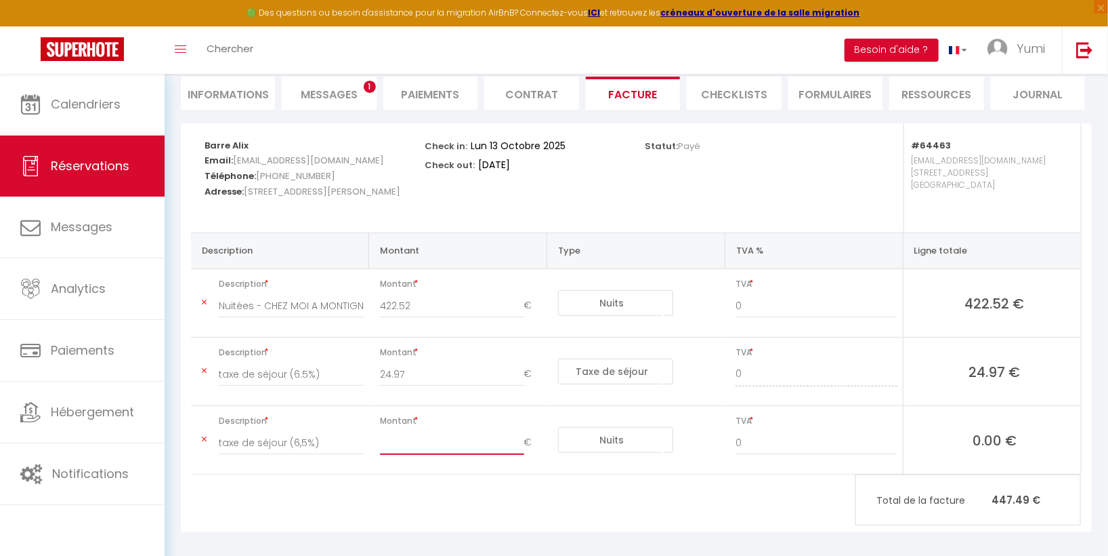
click at [428, 449] on input "number" at bounding box center [452, 442] width 144 height 24
type input "24.97"
click at [629, 443] on select "Nuits Frais de ménage Taxe de séjour Autre Frais de service hôte Frais de paiem…" at bounding box center [615, 440] width 115 height 26
select select "taxes"
click at [558, 427] on select "Nuits Frais de ménage Taxe de séjour Autre Frais de service hôte Frais de paiem…" at bounding box center [615, 440] width 115 height 26
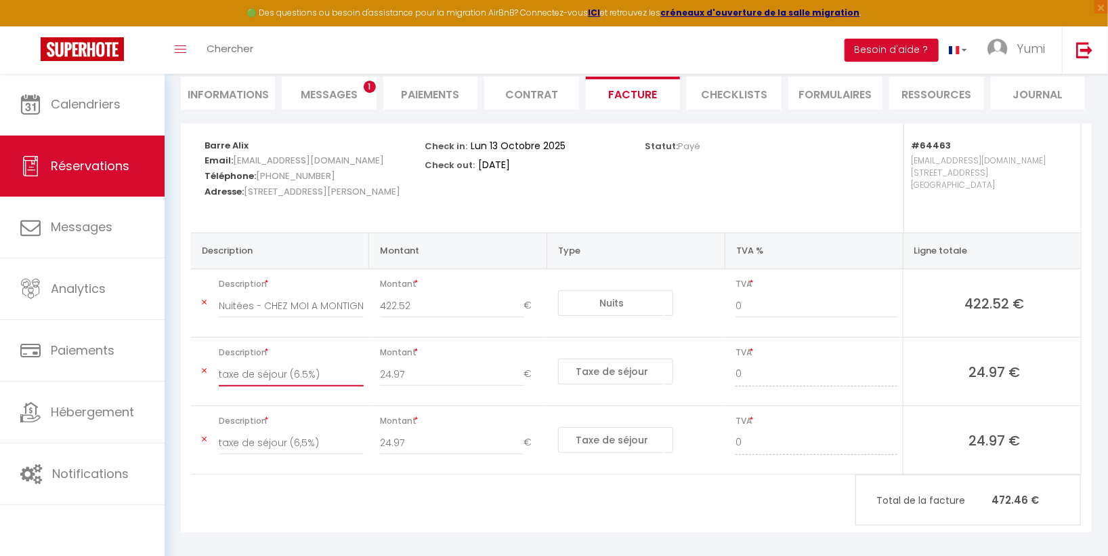
click at [320, 376] on input "taxe de séjour (6.5%)" at bounding box center [291, 374] width 145 height 24
type input "t"
type input "Frais de ménage"
click at [444, 375] on input "24.97" at bounding box center [452, 374] width 144 height 24
type input "2"
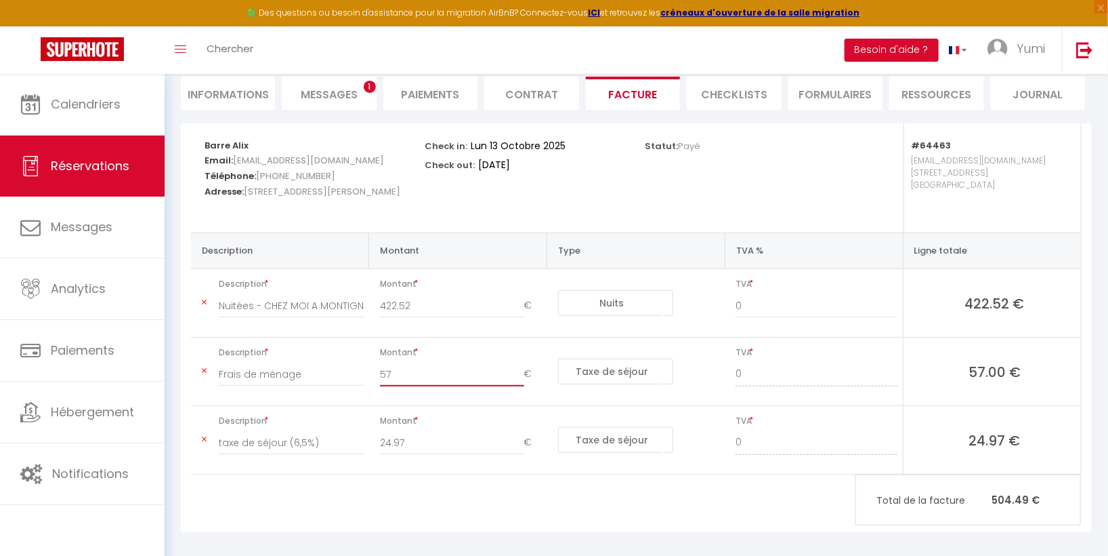
type input "57"
click at [650, 371] on select "Nuits Frais de ménage Taxe de séjour Autre Frais de service hôte Frais de paiem…" at bounding box center [615, 371] width 115 height 26
select select "cleaning"
click at [558, 358] on select "Nuits Frais de ménage Taxe de séjour Autre Frais de service hôte Frais de paiem…" at bounding box center [615, 371] width 115 height 26
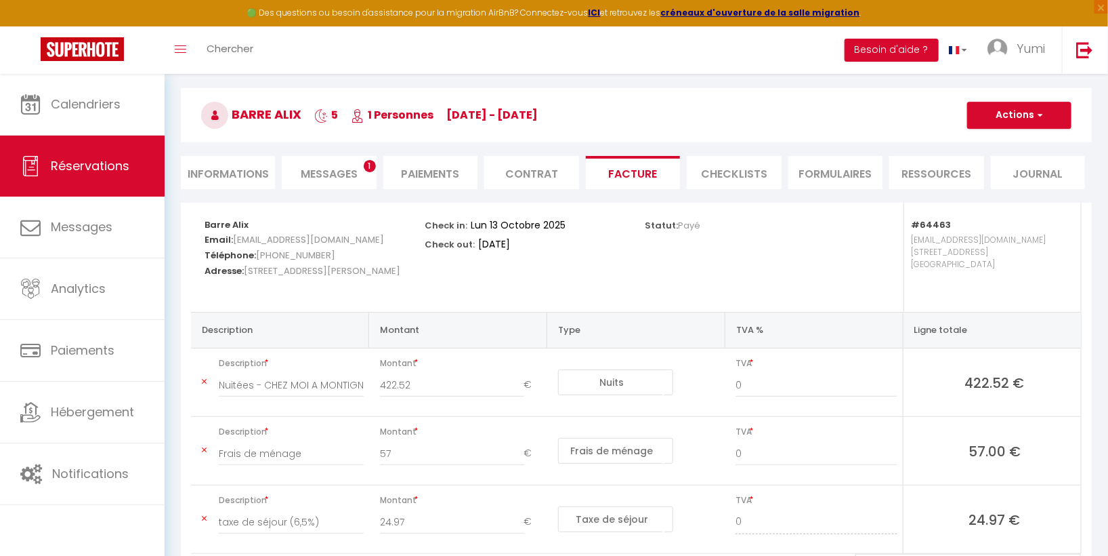
scroll to position [44, 0]
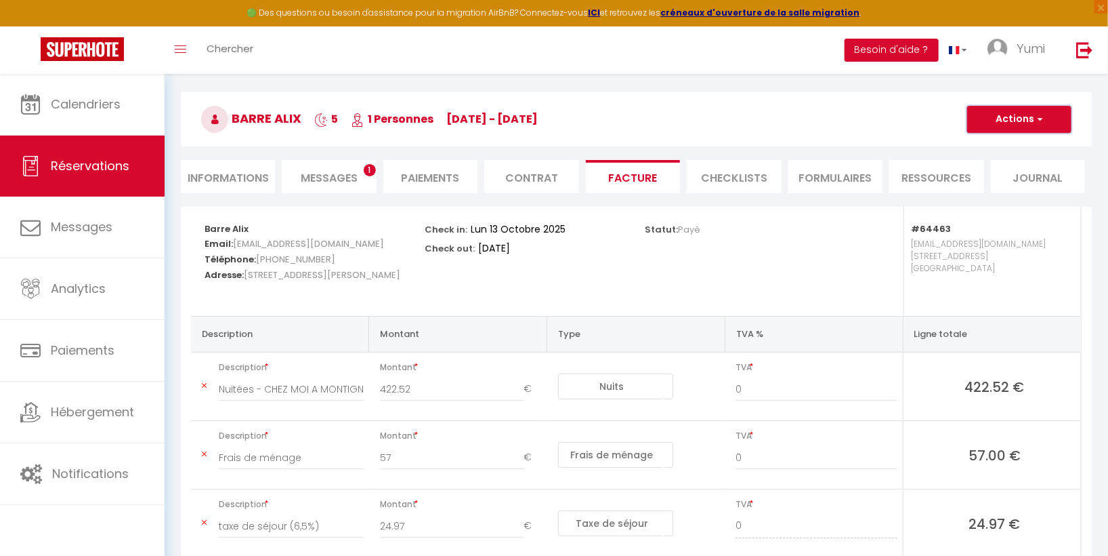
click at [1025, 119] on button "Actions" at bounding box center [1020, 119] width 104 height 27
click at [1010, 149] on link "Enregistrer" at bounding box center [1010, 149] width 114 height 18
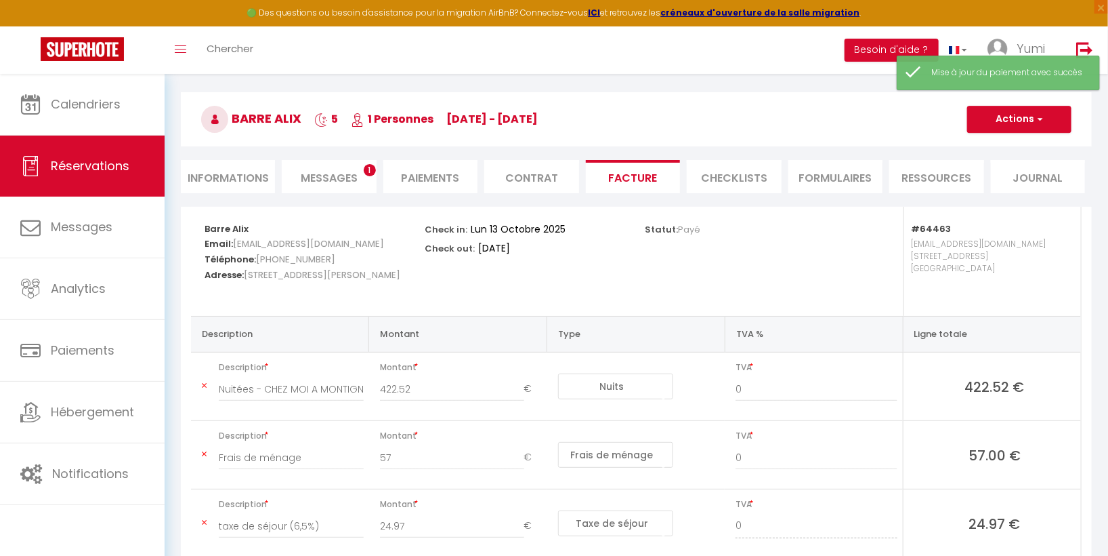
type input "taxe de séjour (6,5%)"
click at [873, 108] on h3 "Barre Alix 5 1 Personnes Mo 13 Oct - Sa 18 Oct" at bounding box center [636, 119] width 911 height 54
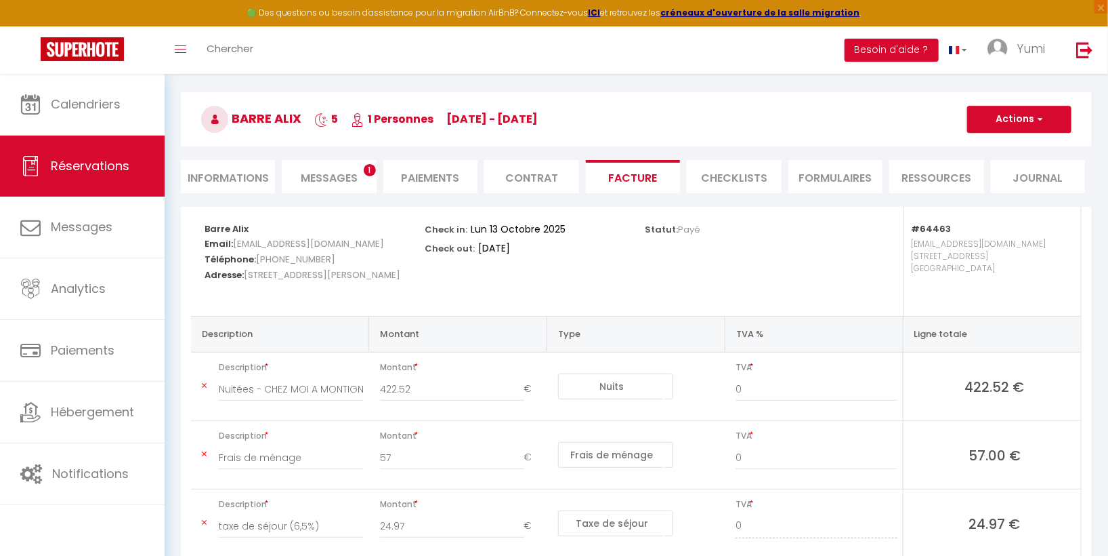
click at [336, 173] on span "Messages" at bounding box center [329, 178] width 57 height 16
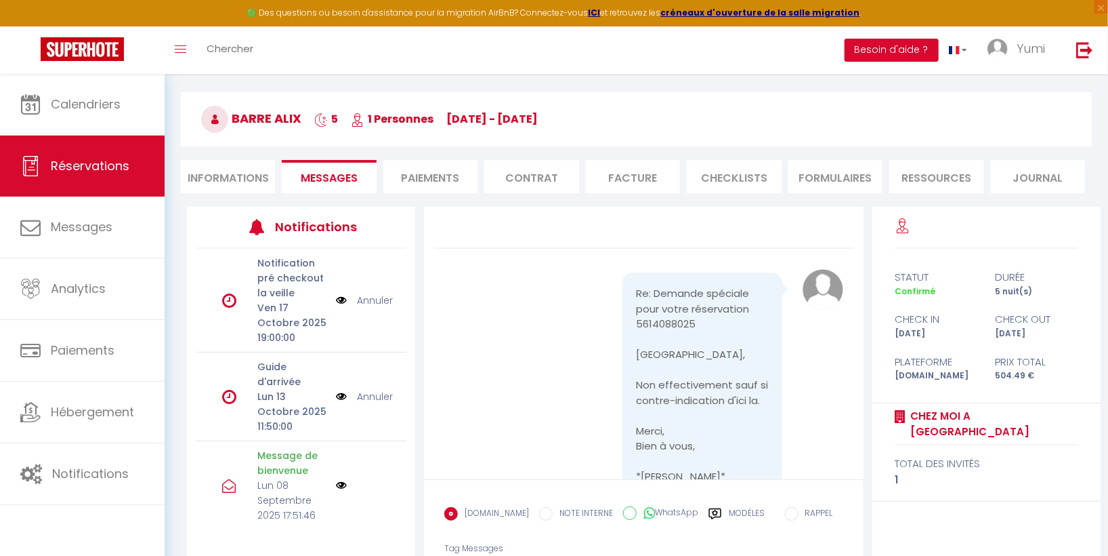
click at [431, 181] on li "Paiements" at bounding box center [430, 176] width 94 height 33
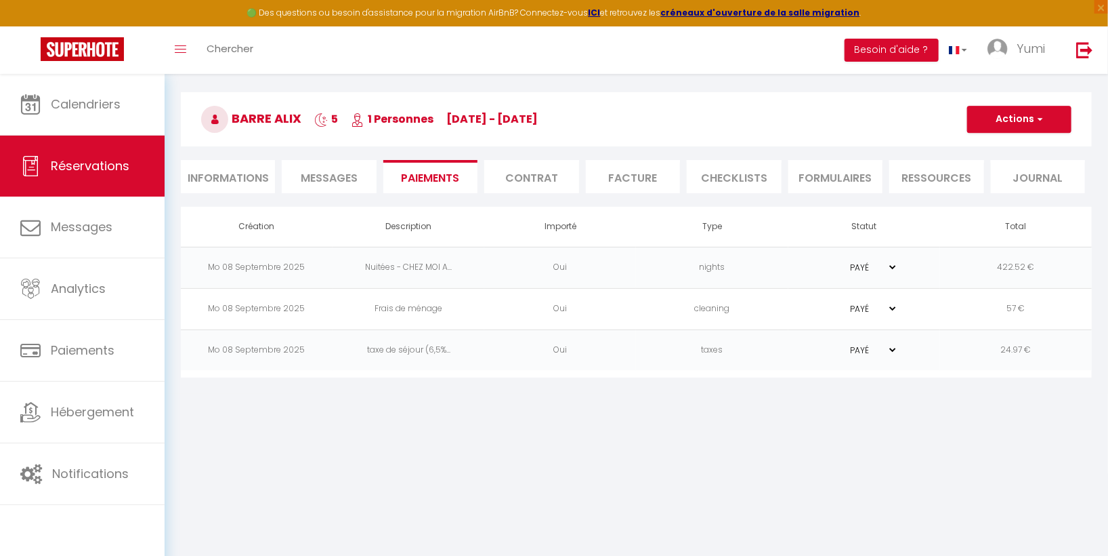
click at [637, 182] on li "Facture" at bounding box center [633, 176] width 94 height 33
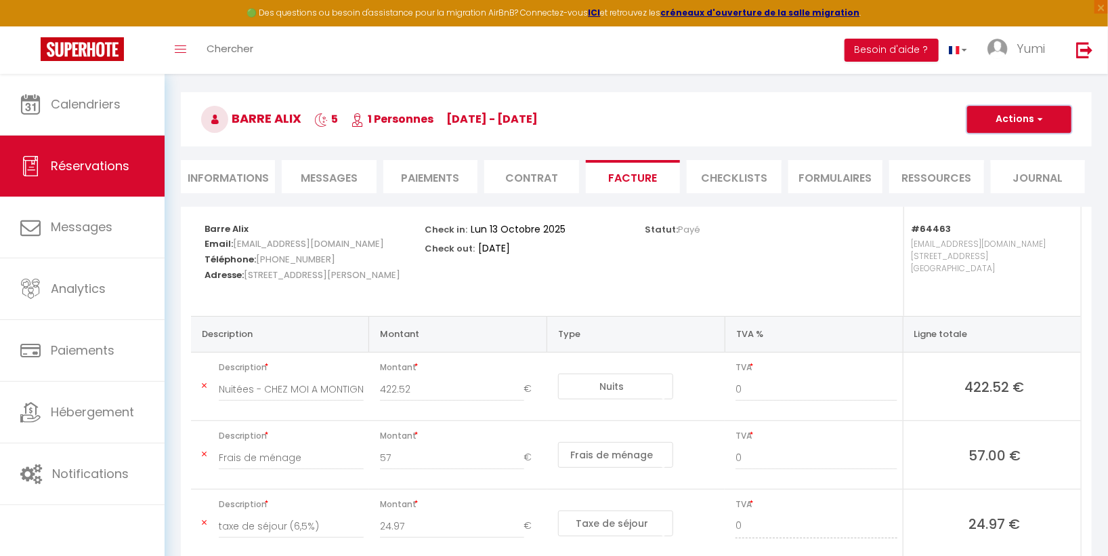
click at [1003, 119] on button "Actions" at bounding box center [1020, 119] width 104 height 27
click at [1008, 165] on link "Aperçu et éditer" at bounding box center [1010, 167] width 114 height 18
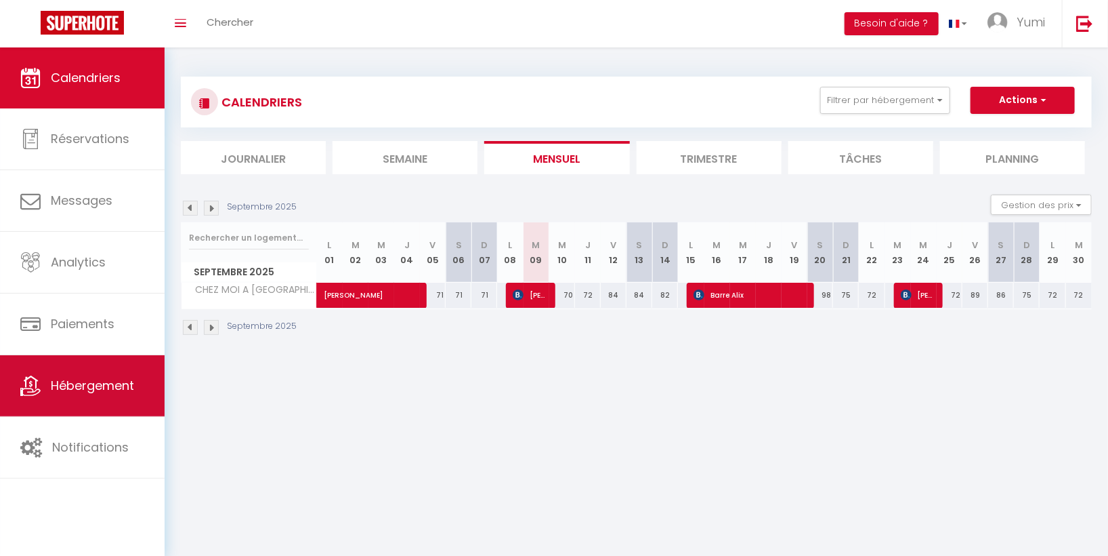
click at [129, 394] on link "Hébergement" at bounding box center [82, 385] width 165 height 61
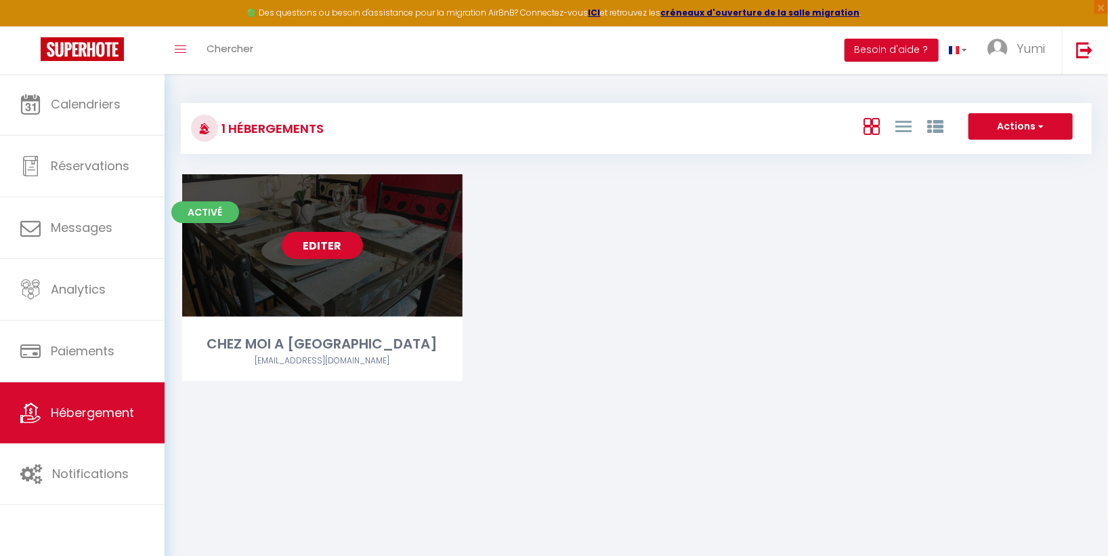
click at [349, 217] on div "Editer" at bounding box center [322, 245] width 281 height 142
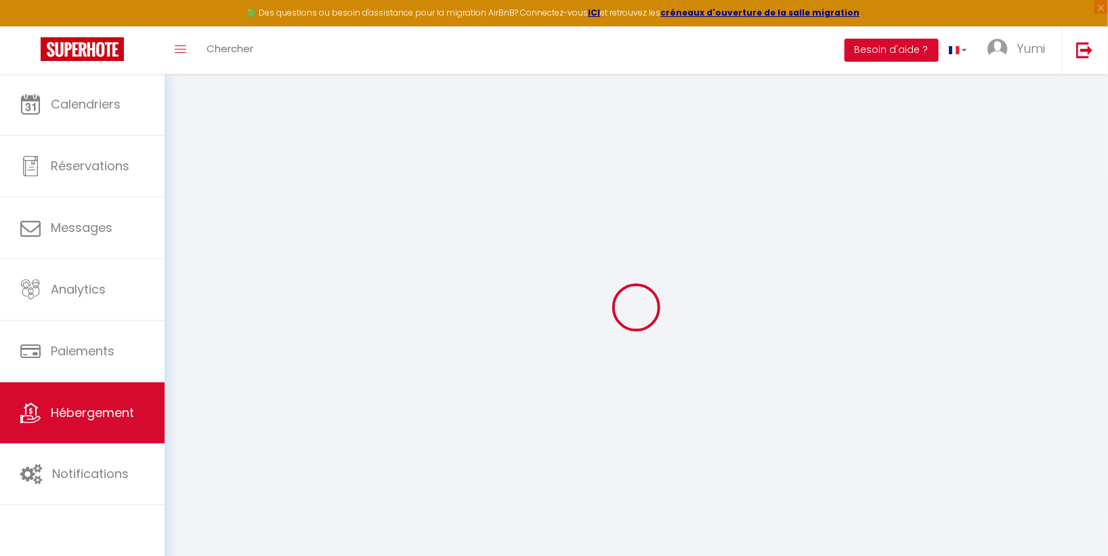
select select "7897-1388595182864301287"
select select "+ 22 %"
select select "+ 32 %"
select select "14:00"
select select
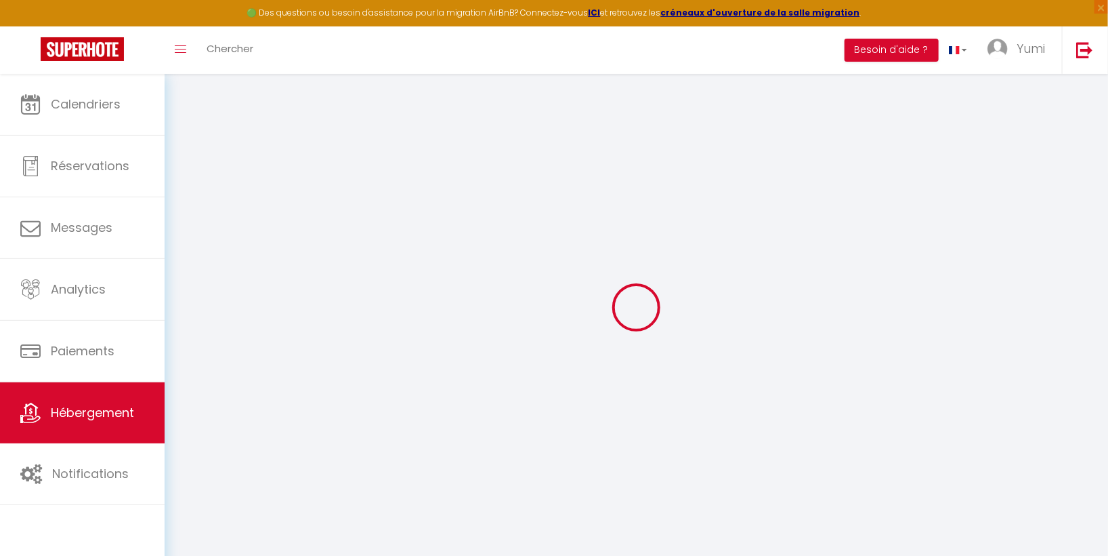
select select "11:00"
select select "15"
checkbox input "false"
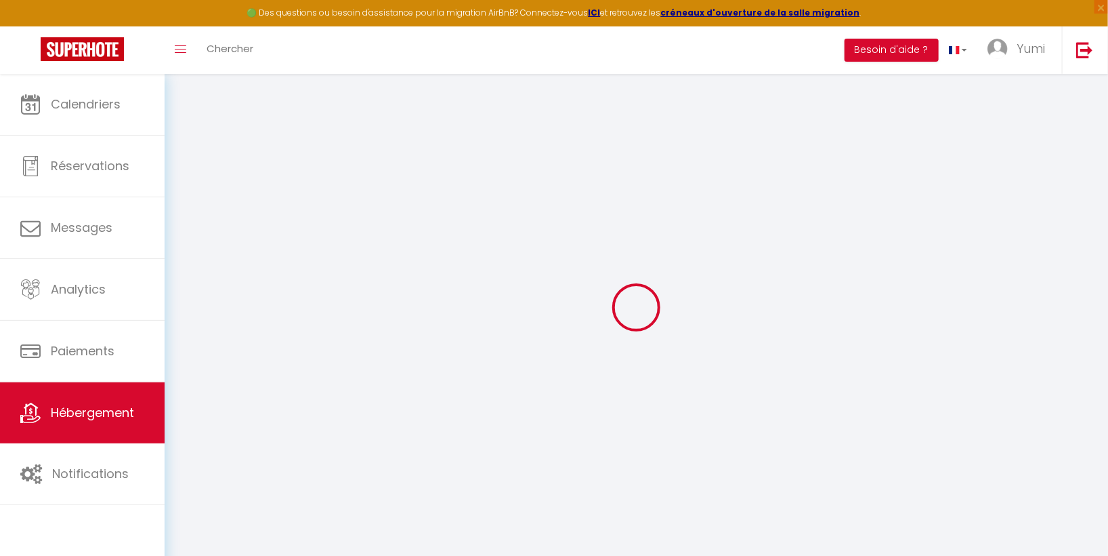
checkbox input "false"
select select
checkbox input "false"
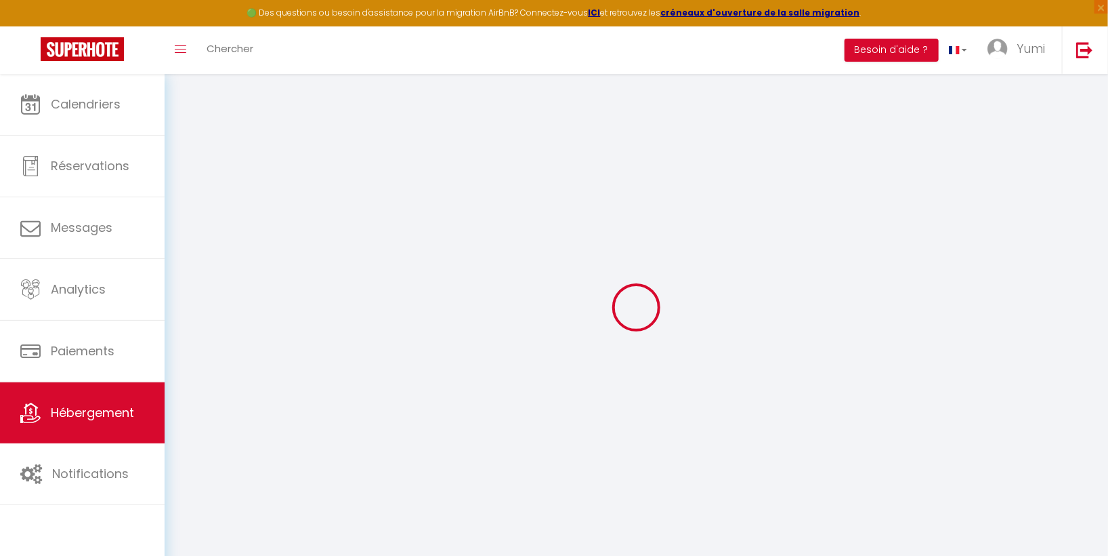
checkbox input "false"
select select "-1"
select select "well_reviewed_guests"
select select "EUR"
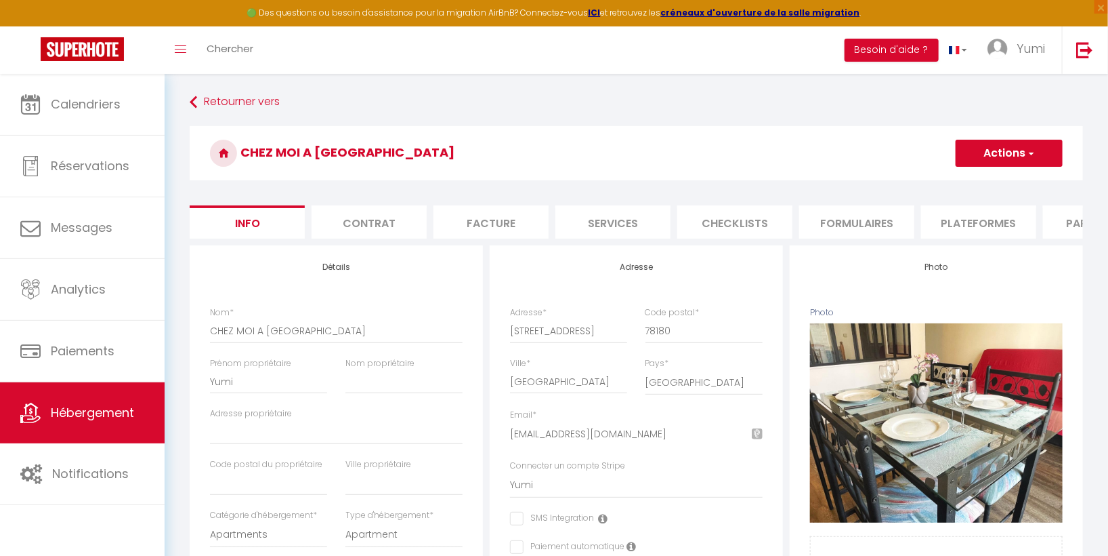
click at [987, 224] on li "Plateformes" at bounding box center [978, 221] width 115 height 33
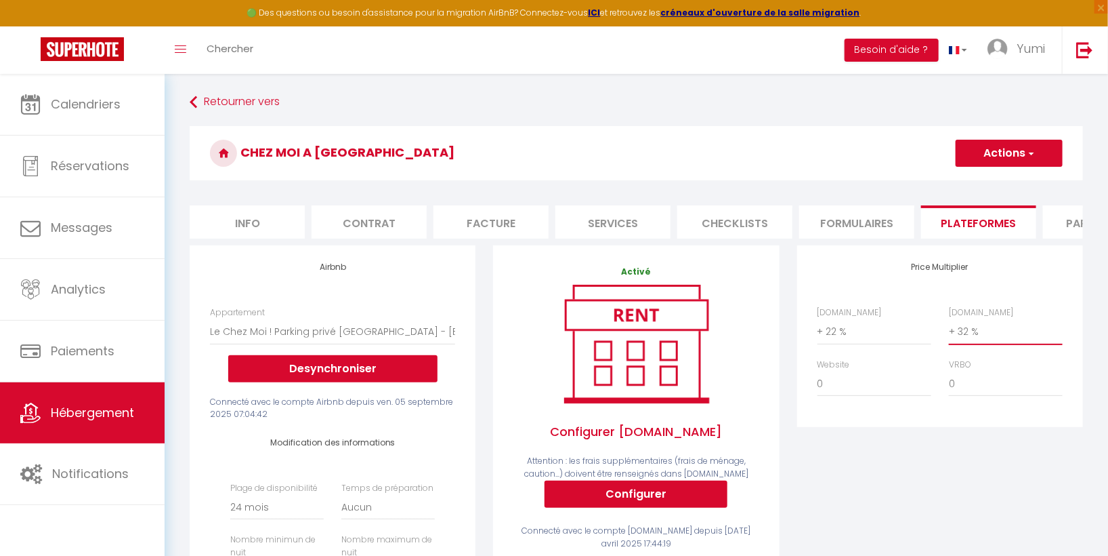
click at [1007, 339] on select "0 + 1 % + 2 % + 3 % + 4 % + 5 % + 6 % + 7 % + 8 % + 9 %" at bounding box center [1006, 331] width 114 height 26
select select "+ 34 %"
click at [949, 329] on select "0 + 1 % + 2 % + 3 % + 4 % + 5 % + 6 % + 7 % + 8 % + 9 %" at bounding box center [1006, 331] width 114 height 26
drag, startPoint x: 1039, startPoint y: 466, endPoint x: 1010, endPoint y: 180, distance: 287.5
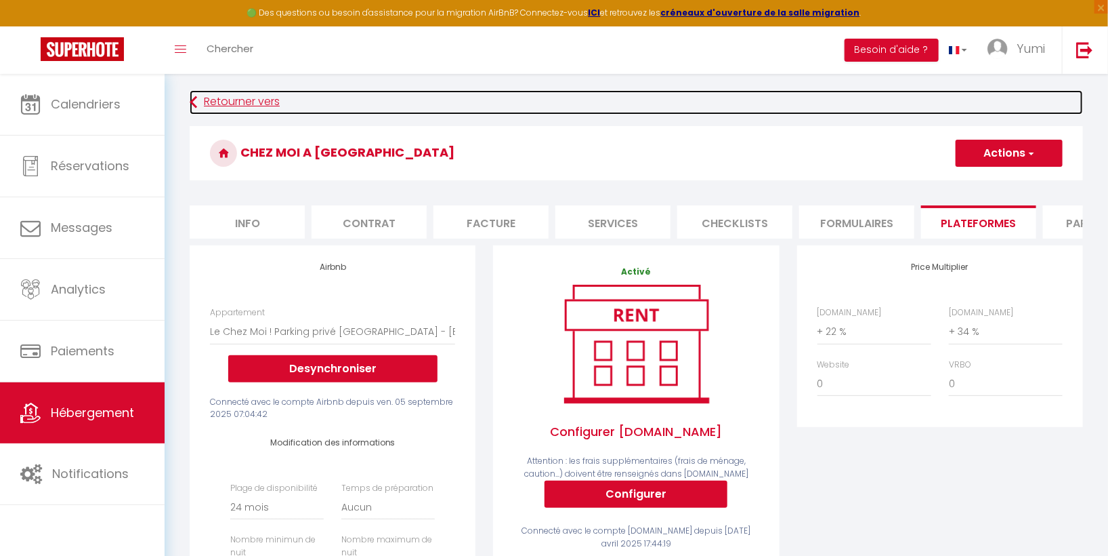
drag, startPoint x: 1010, startPoint y: 180, endPoint x: 944, endPoint y: 94, distance: 108.3
click at [944, 94] on link "Retourner vers" at bounding box center [637, 102] width 894 height 24
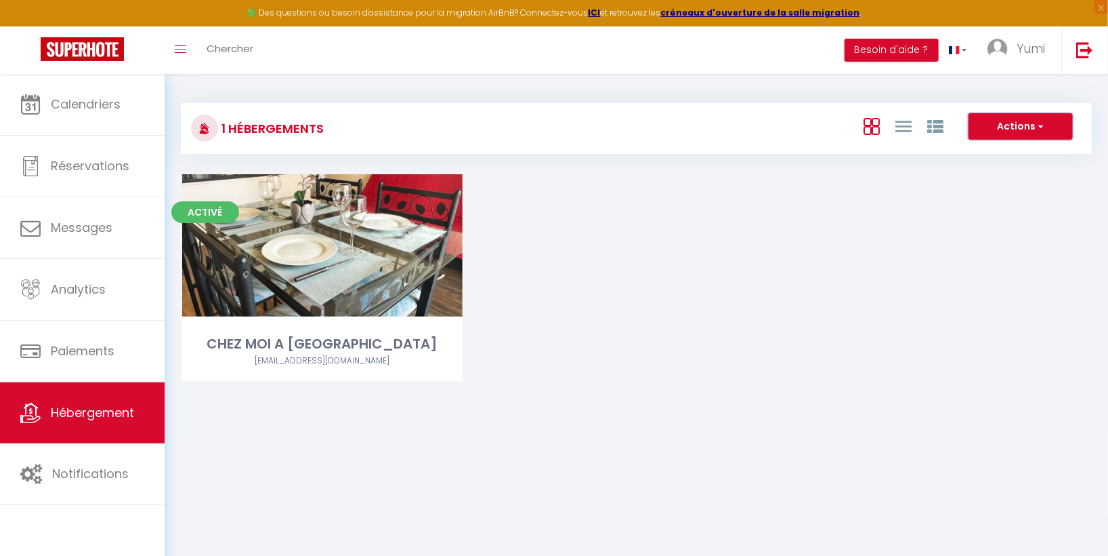
click at [987, 127] on button "Actions" at bounding box center [1021, 126] width 104 height 27
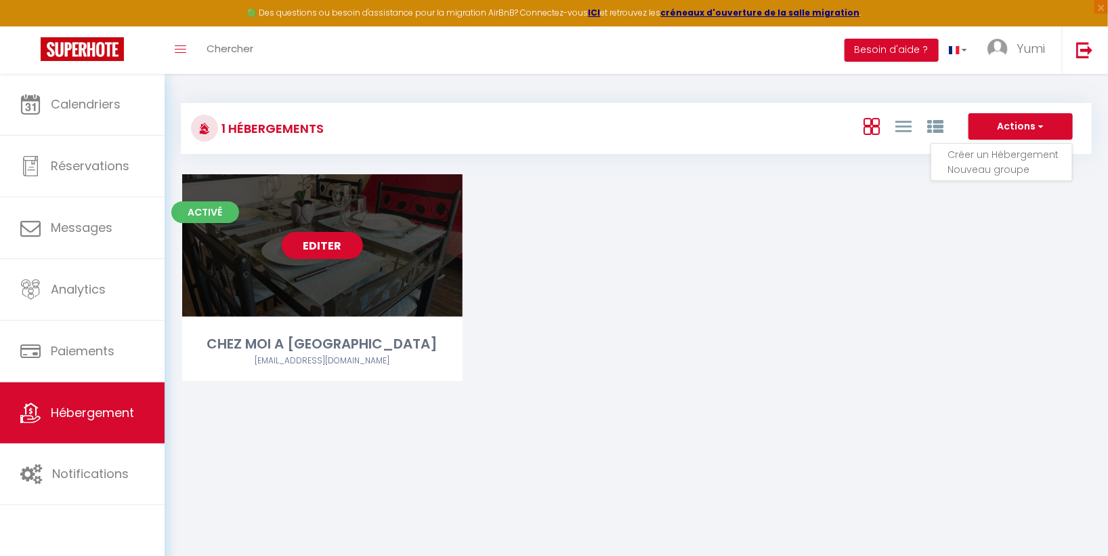
click at [354, 275] on div "Editer" at bounding box center [322, 245] width 281 height 142
select select "3"
select select "2"
select select "1"
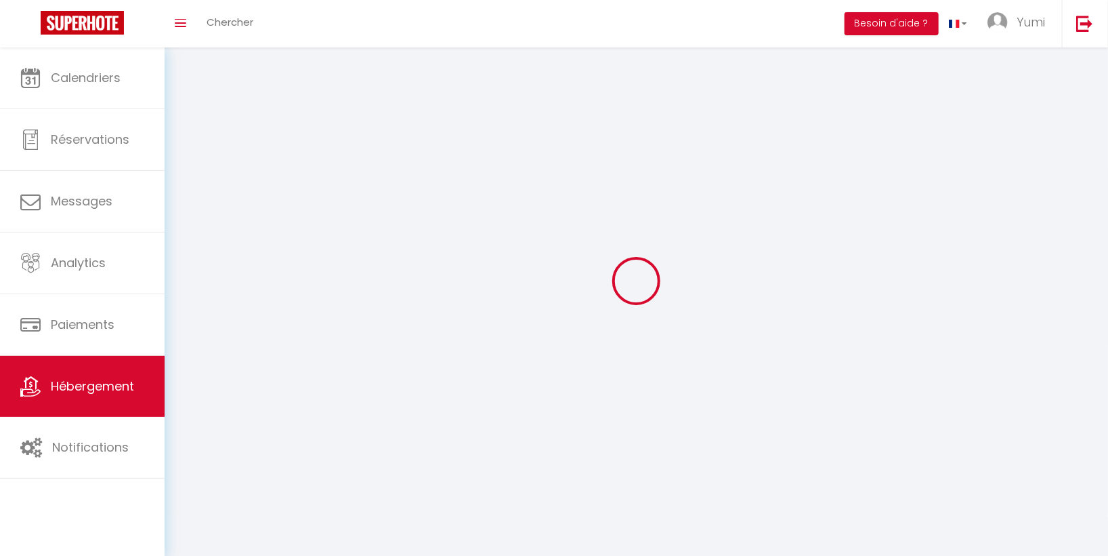
select select
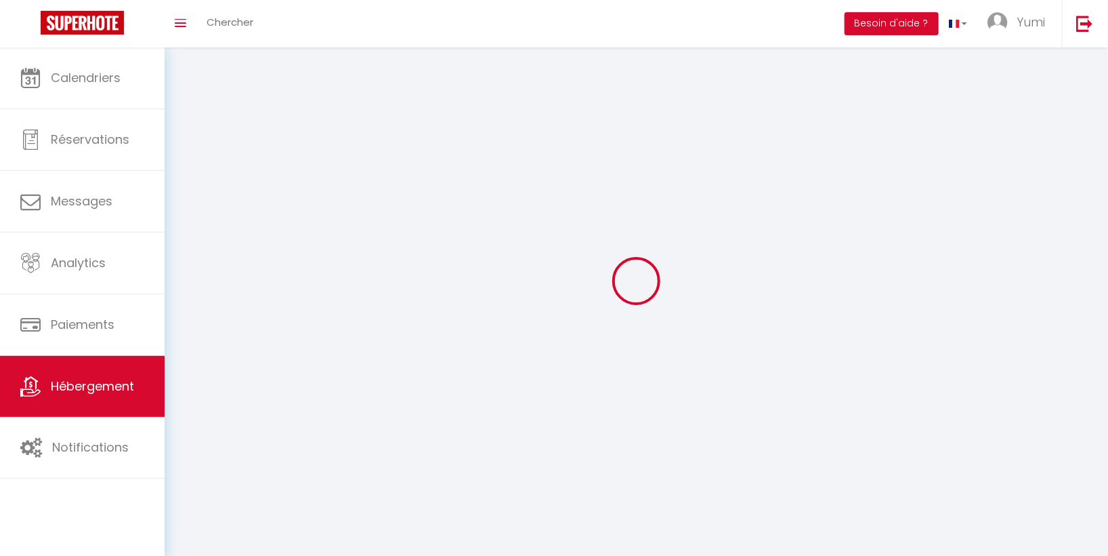
checkbox input "false"
select select
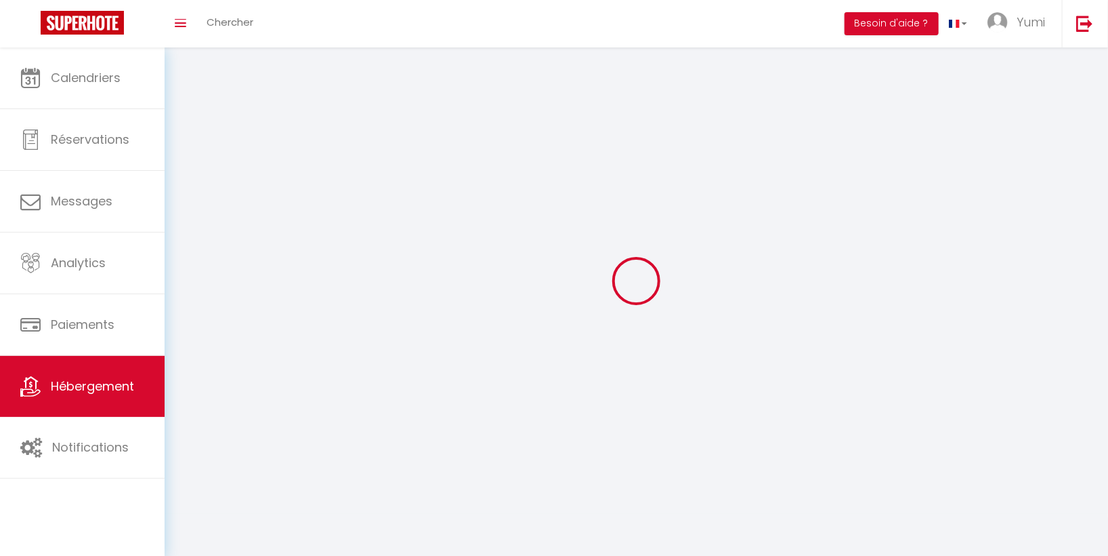
select select
select select "1"
select select
select select "28"
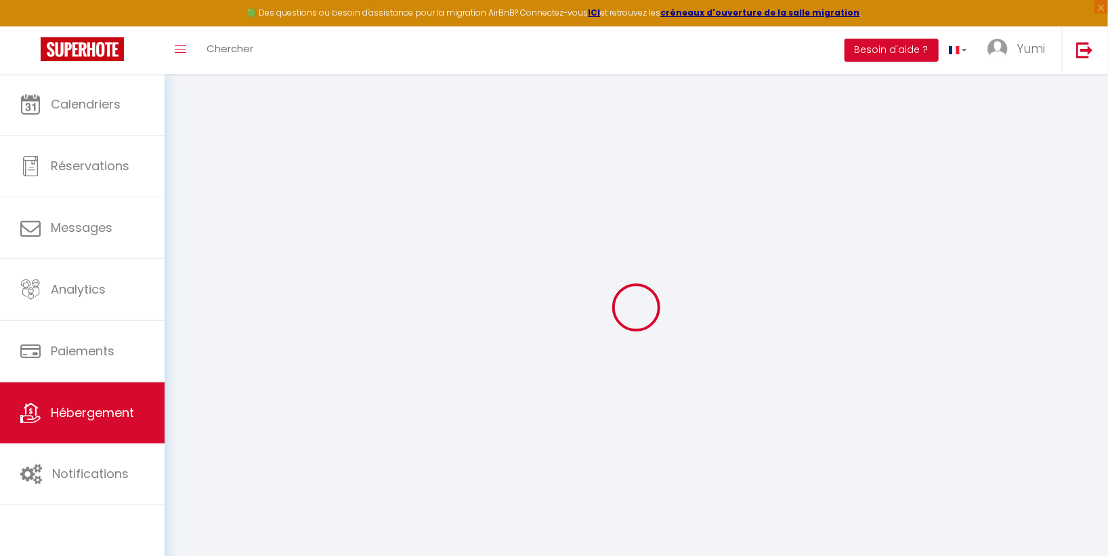
select select
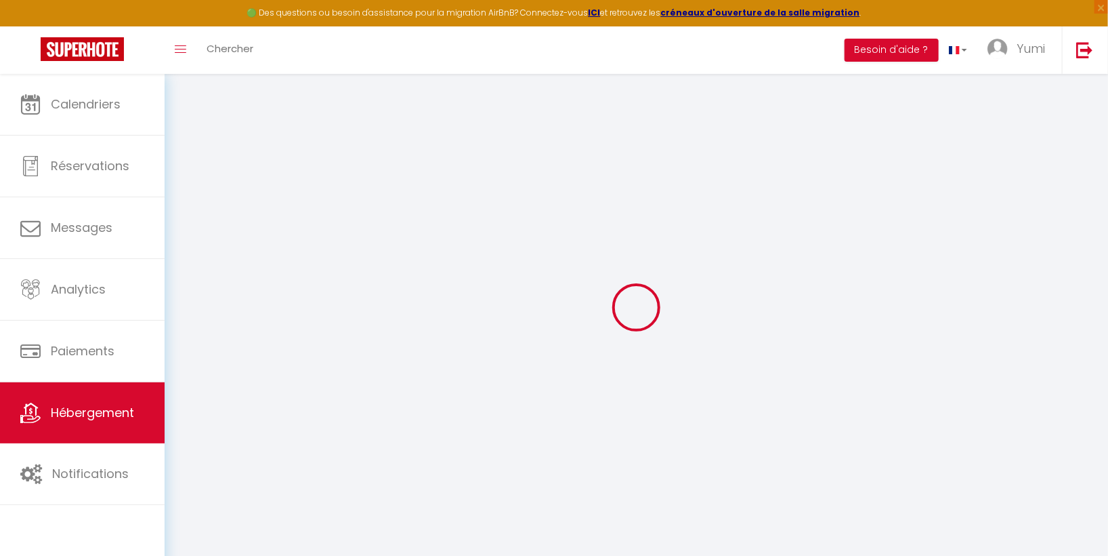
select select
checkbox input "false"
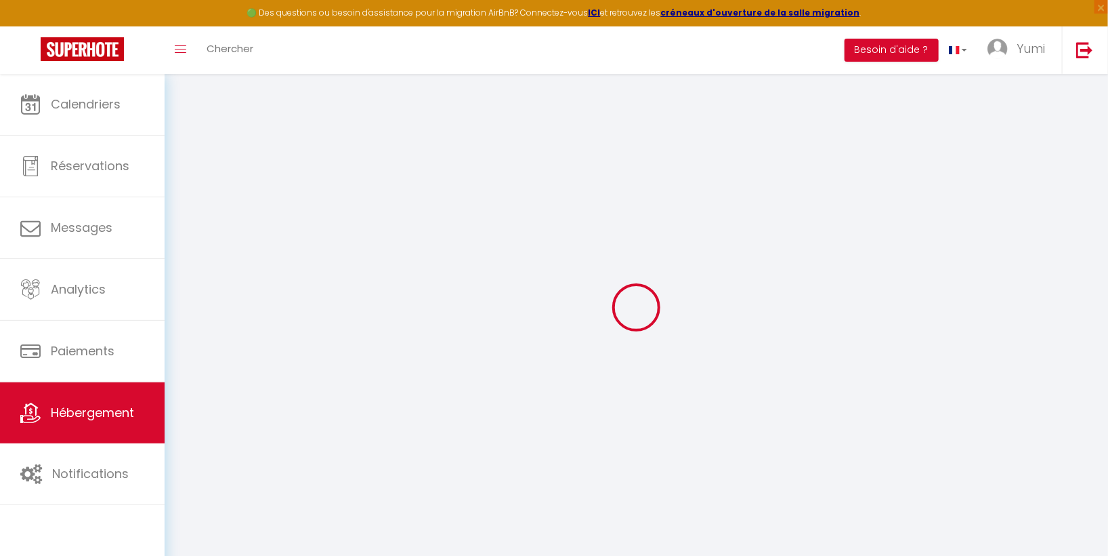
select select
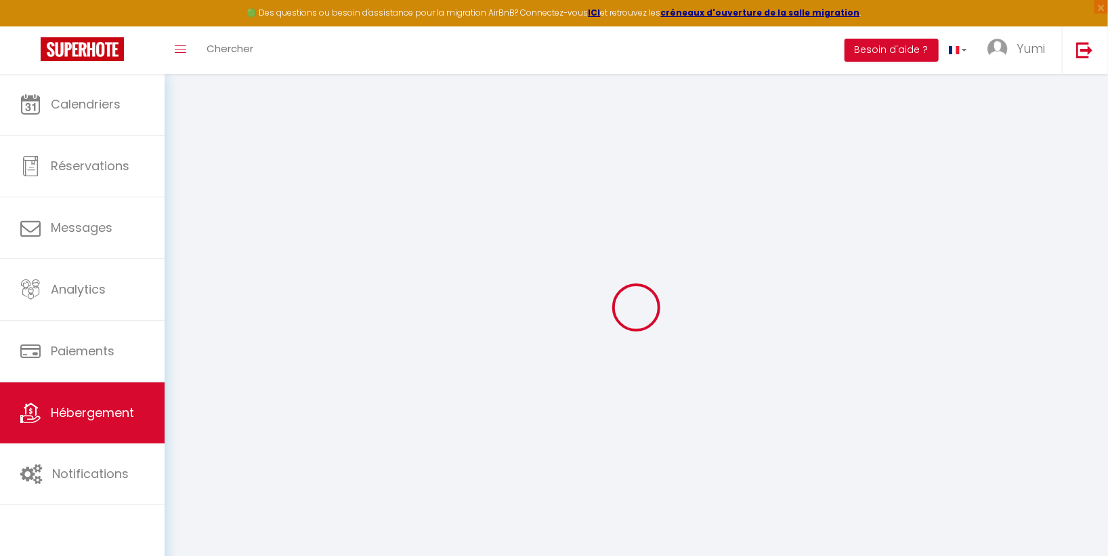
select select
checkbox input "false"
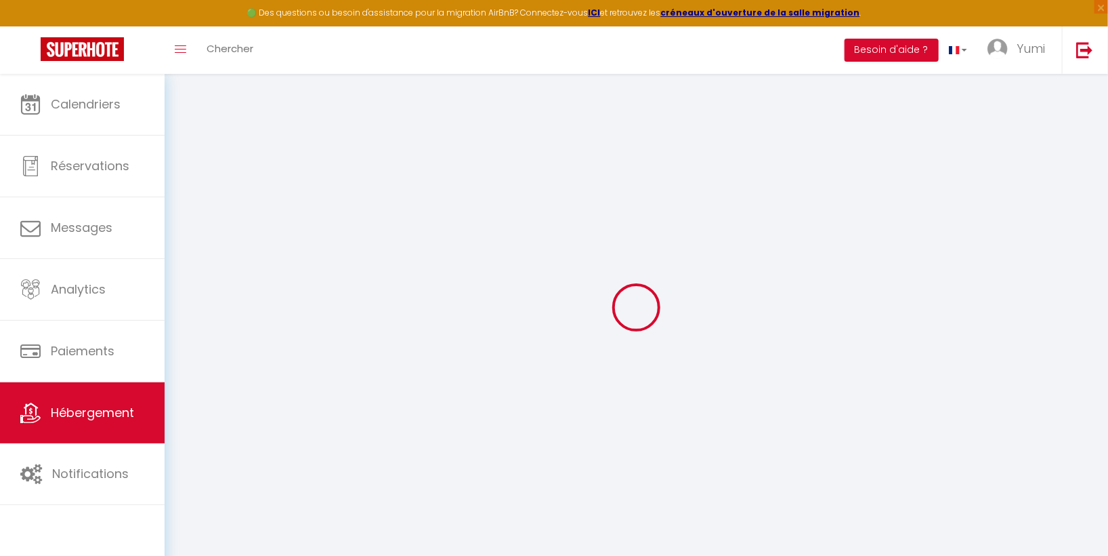
checkbox input "false"
select select
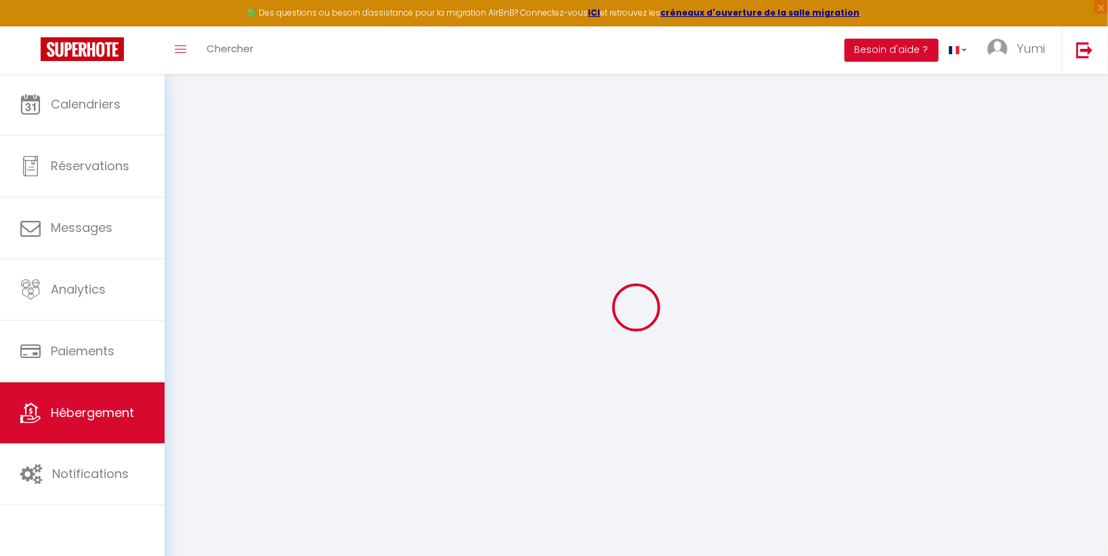
select select
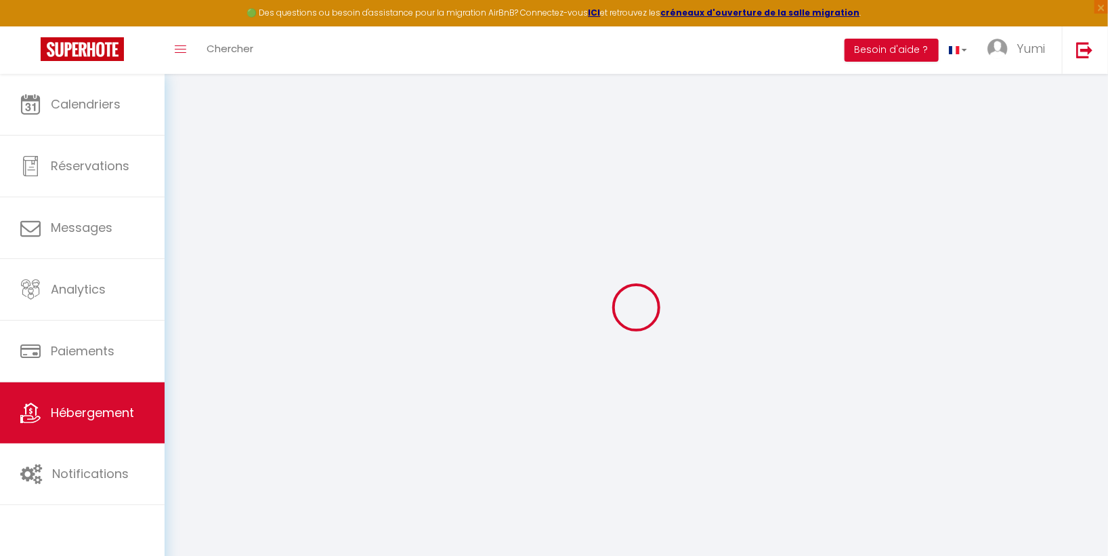
checkbox input "false"
select select
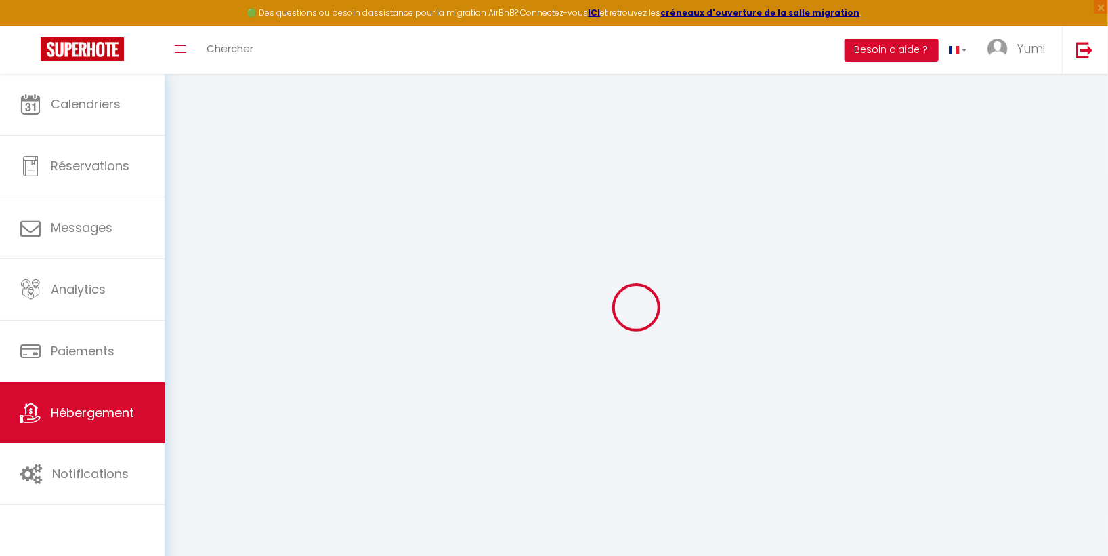
select select
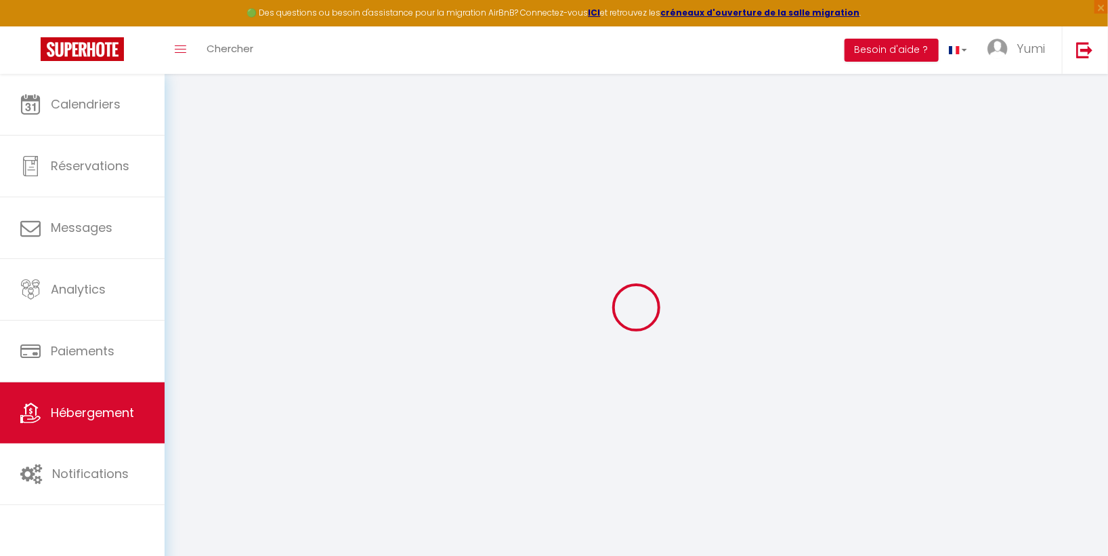
select select
checkbox input "false"
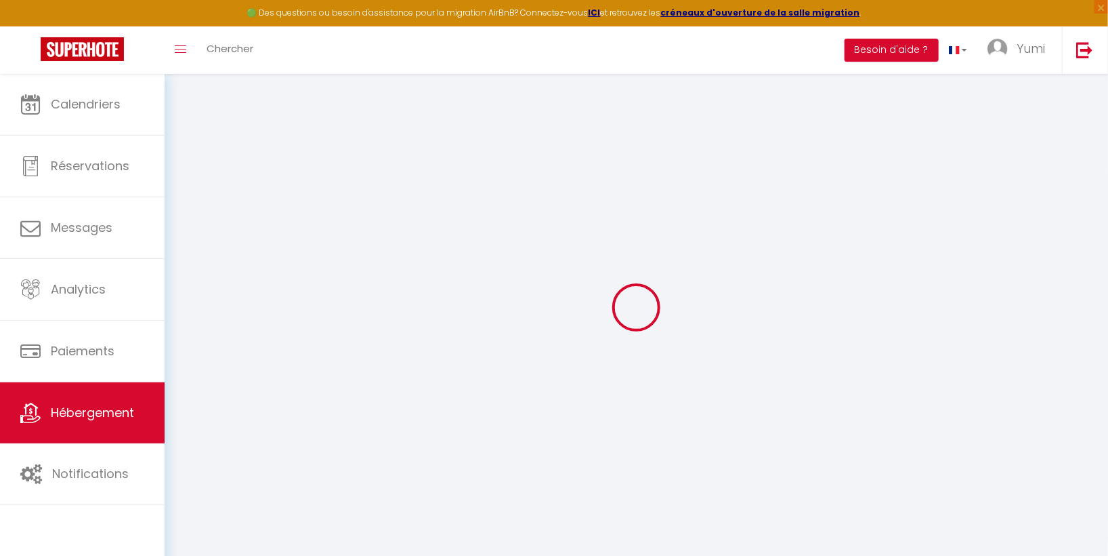
checkbox input "false"
select select
type input "CHEZ MOI A [GEOGRAPHIC_DATA]"
type input "Yumi"
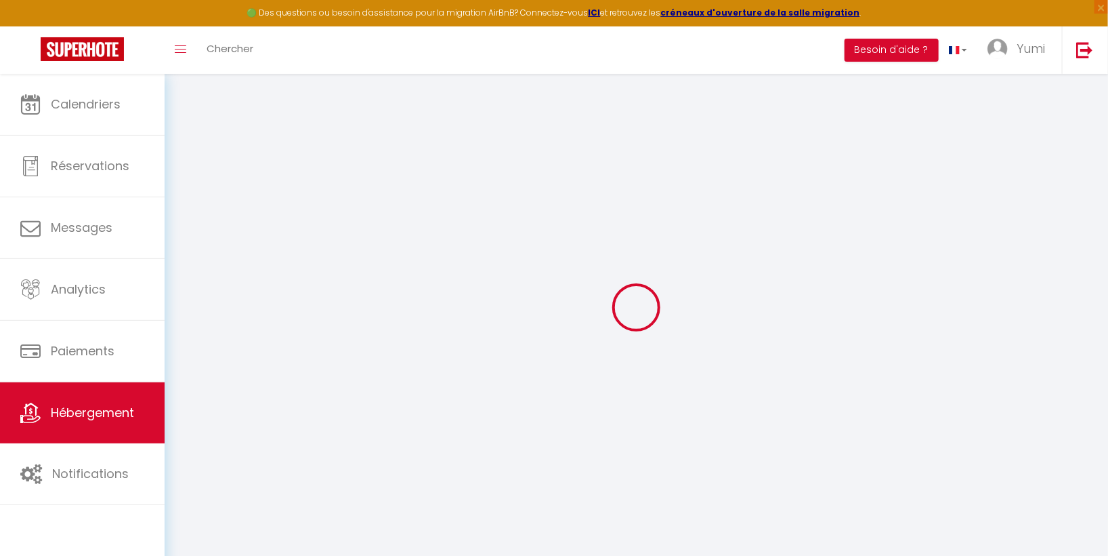
type input "84"
select select "7897-1388595182864301287"
select select "+ 22 %"
select select "+ 32 %"
select select
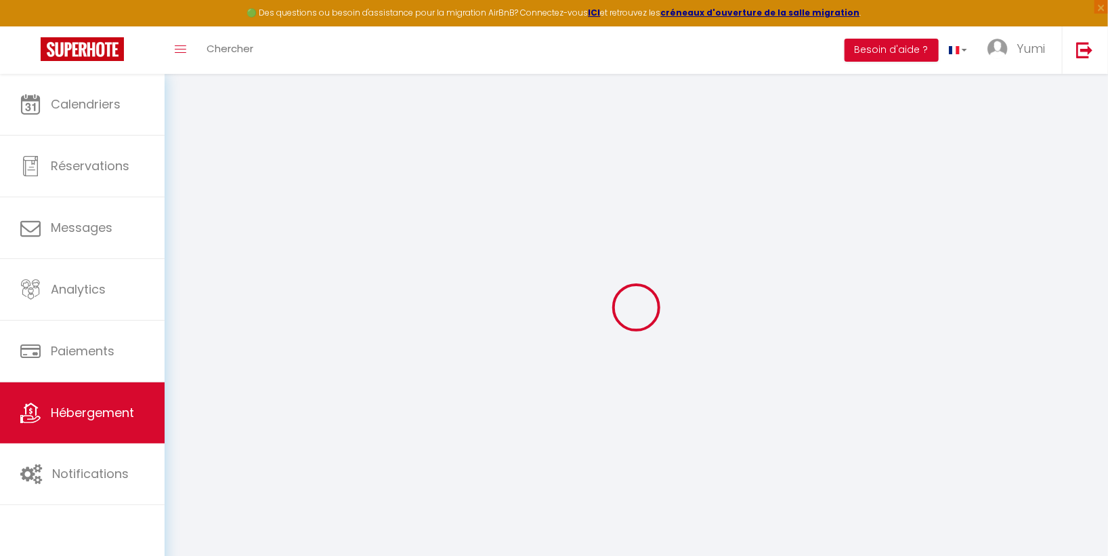
checkbox input "false"
select select "-1"
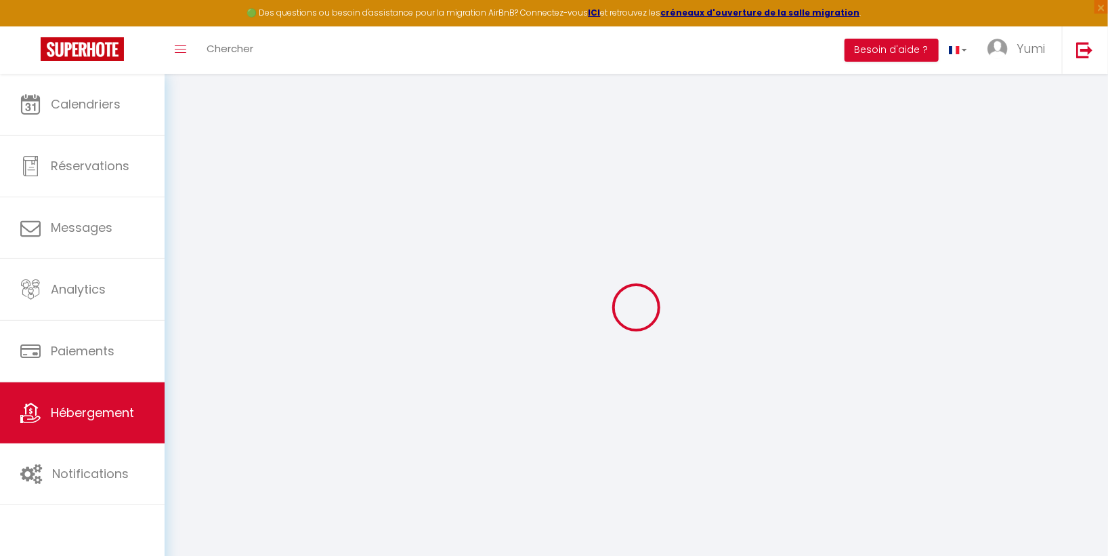
select select "well_reviewed_guests"
select select "EUR"
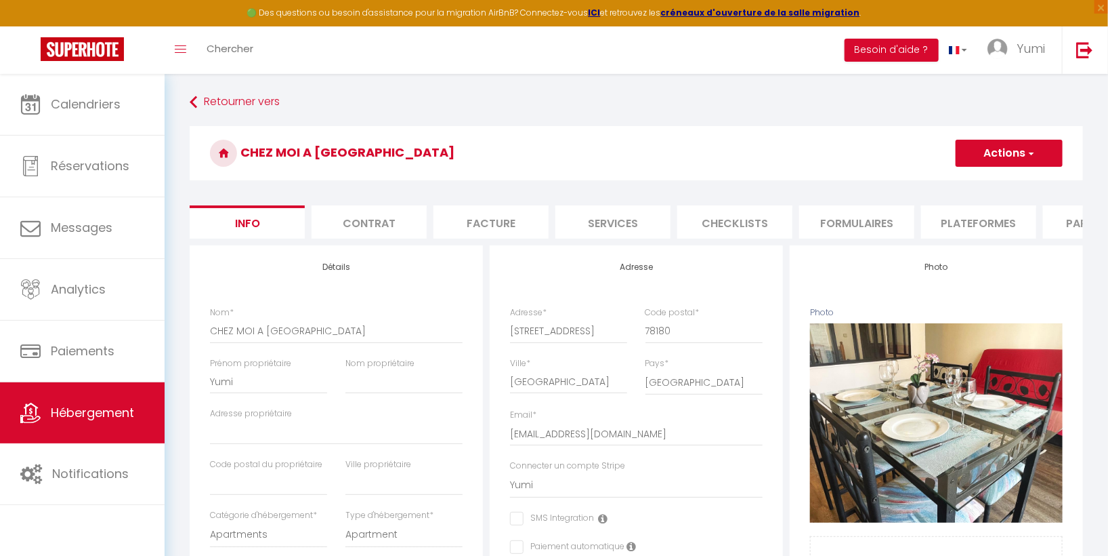
click at [986, 225] on li "Plateformes" at bounding box center [978, 221] width 115 height 33
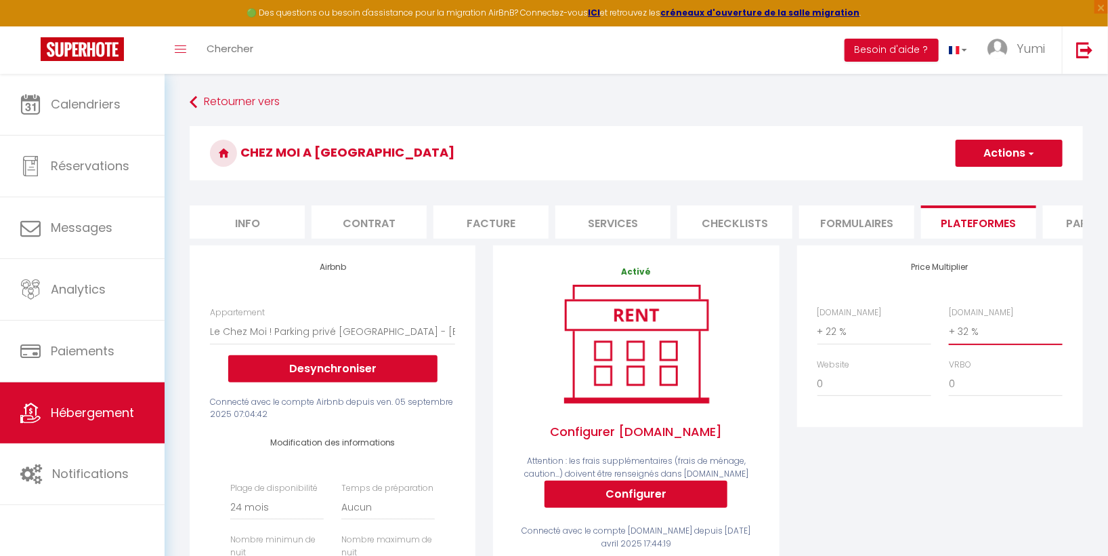
click at [985, 344] on select "0 + 1 % + 2 % + 3 % + 4 % + 5 % + 6 % + 7 % + 8 % + 9 %" at bounding box center [1006, 331] width 114 height 26
click at [949, 329] on select "0 + 1 % + 2 % + 3 % + 4 % + 5 % + 6 % + 7 % + 8 % + 9 %" at bounding box center [1006, 331] width 114 height 26
click at [1025, 337] on select "0 + 1 % + 2 % + 3 % + 4 % + 5 % + 6 % + 7 % + 8 % + 9 %" at bounding box center [1006, 331] width 114 height 26
select select "+ 34 %"
click at [949, 329] on select "0 + 1 % + 2 % + 3 % + 4 % + 5 % + 6 % + 7 % + 8 % + 9 %" at bounding box center [1006, 331] width 114 height 26
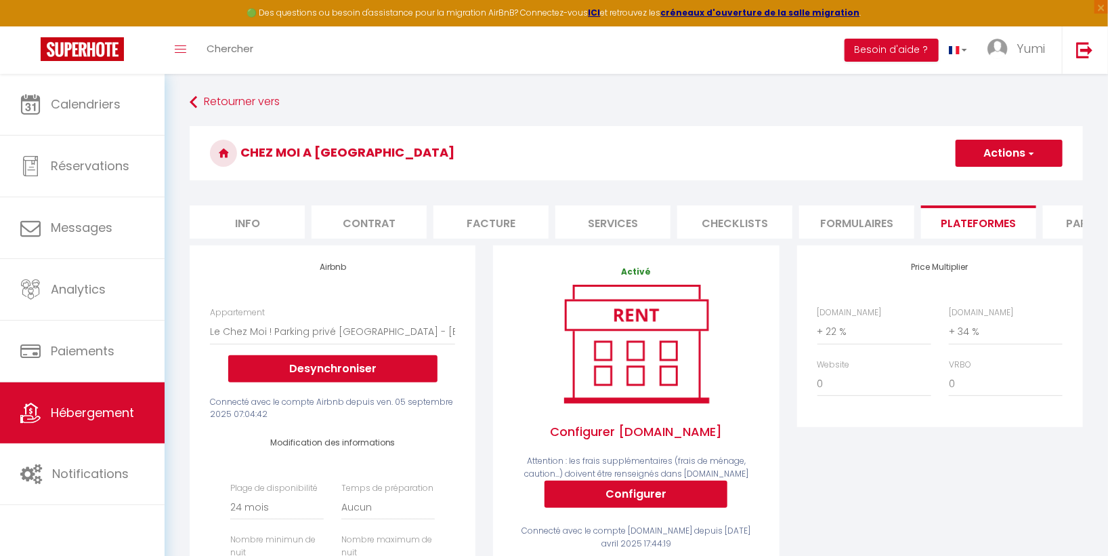
click at [1019, 147] on button "Actions" at bounding box center [1009, 153] width 107 height 27
click at [1019, 182] on link "Enregistrer" at bounding box center [1008, 183] width 107 height 18
select select "-1"
select select "well_reviewed_guests"
select select "EUR"
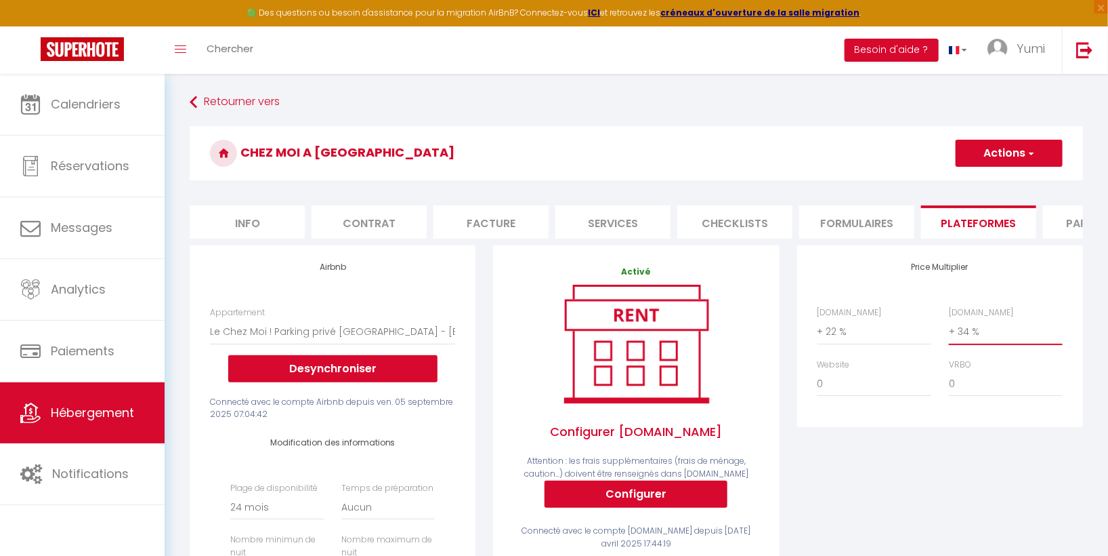
click at [989, 344] on select "0 + 1 % + 2 % + 3 % + 4 % + 5 % + 6 % + 7 % + 8 % + 9 %" at bounding box center [1006, 331] width 114 height 26
select select "+ 33 %"
click at [949, 329] on select "0 + 1 % + 2 % + 3 % + 4 % + 5 % + 6 % + 7 % + 8 % + 9 %" at bounding box center [1006, 331] width 114 height 26
click at [1024, 152] on button "Actions" at bounding box center [1009, 153] width 107 height 27
click at [1024, 180] on link "Enregistrer" at bounding box center [1008, 183] width 107 height 18
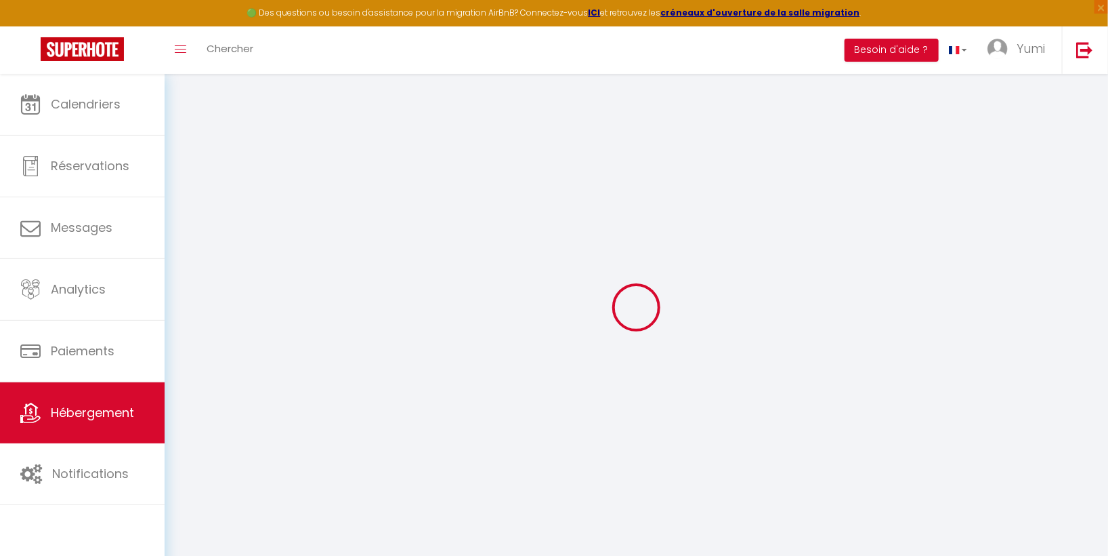
select select "-1"
select select "well_reviewed_guests"
select select "EUR"
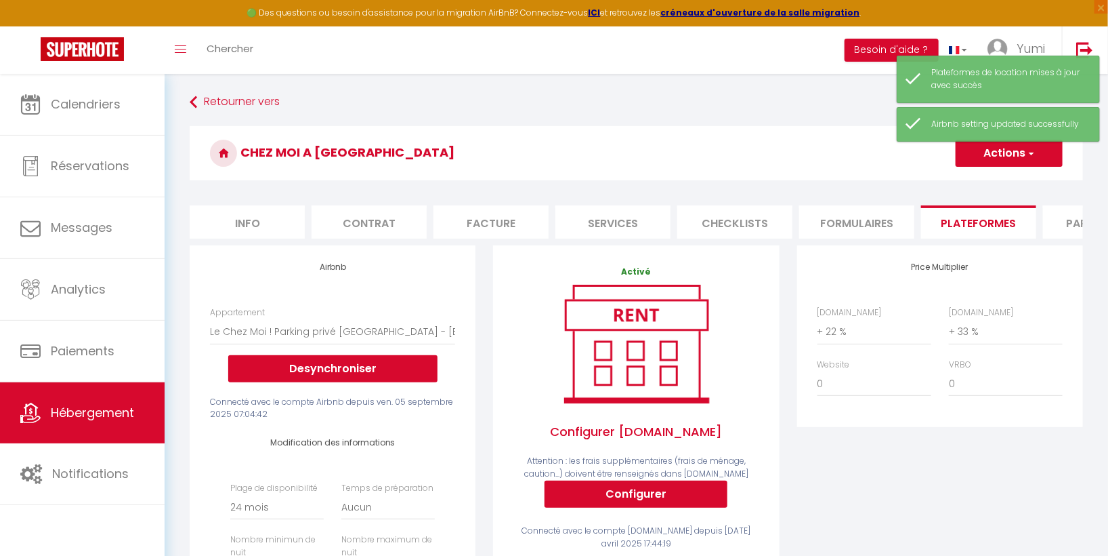
click at [1024, 180] on div "CHEZ MOI A MONTIGNY Actions Enregistrer" at bounding box center [637, 157] width 894 height 62
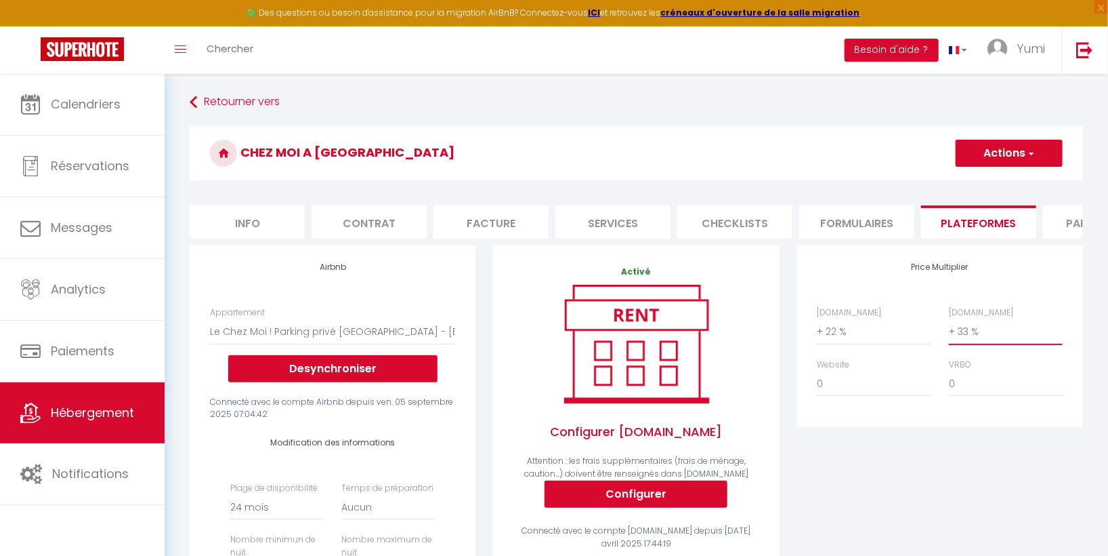
click at [976, 337] on select "0 + 1 % + 2 % + 3 % + 4 % + 5 % + 6 % + 7 % + 8 % + 9 %" at bounding box center [1006, 331] width 114 height 26
click at [949, 329] on select "0 + 1 % + 2 % + 3 % + 4 % + 5 % + 6 % + 7 % + 8 % + 9 %" at bounding box center [1006, 331] width 114 height 26
click at [1012, 150] on button "Actions" at bounding box center [1009, 153] width 107 height 27
click at [1008, 178] on link "Enregistrer" at bounding box center [1008, 183] width 107 height 18
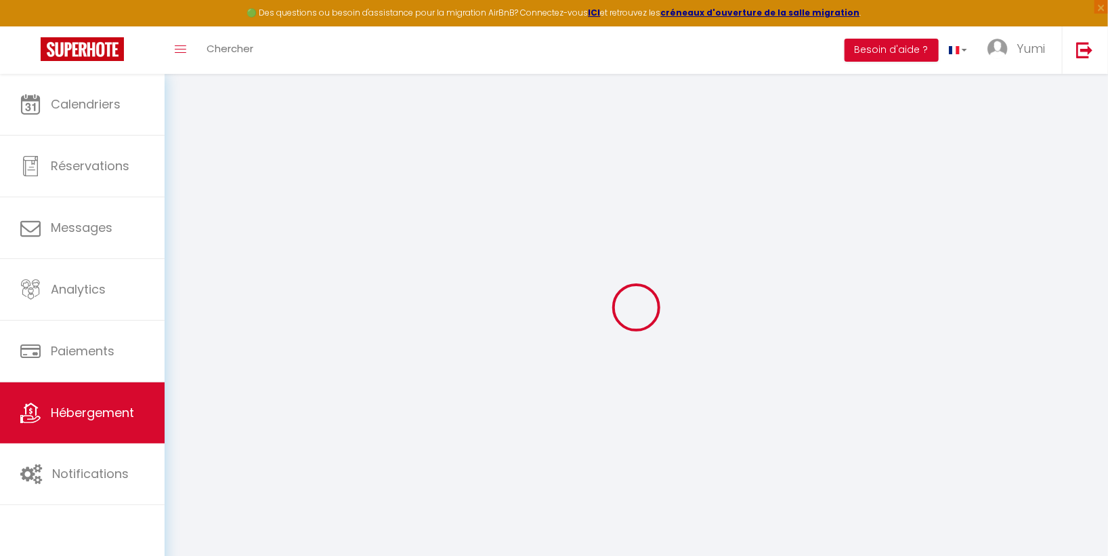
select select "-1"
select select "well_reviewed_guests"
select select "EUR"
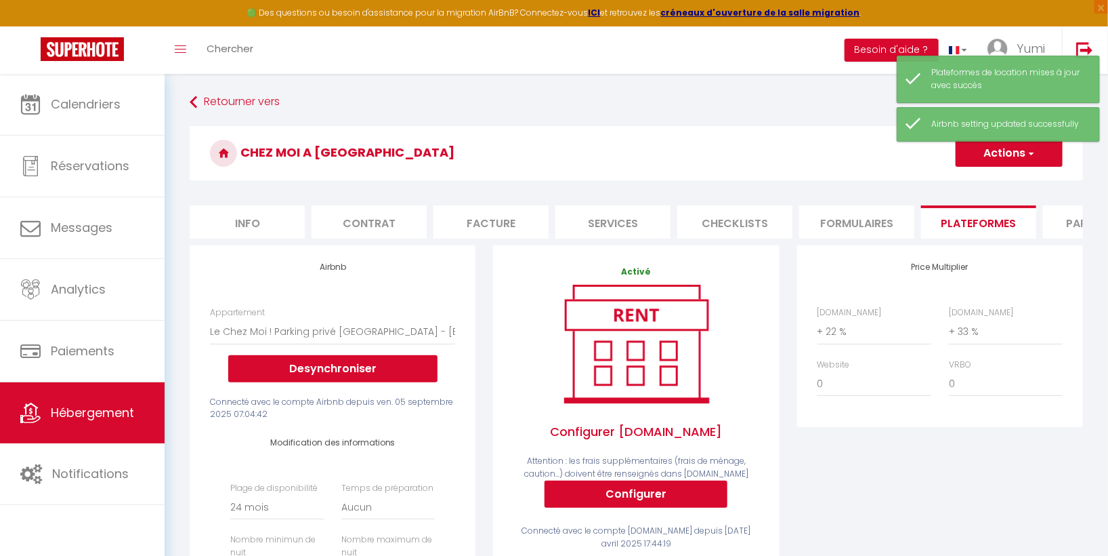
click at [757, 133] on h3 "CHEZ MOI A [GEOGRAPHIC_DATA]" at bounding box center [637, 153] width 894 height 54
